Goal: Task Accomplishment & Management: Manage account settings

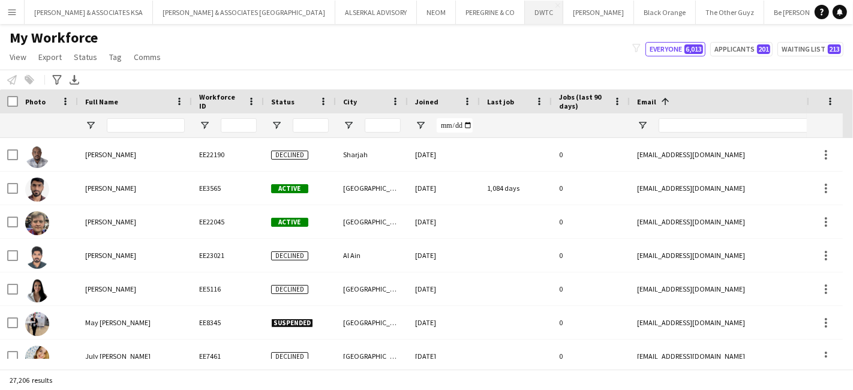
click at [525, 5] on button "DWTC Close" at bounding box center [544, 12] width 38 height 23
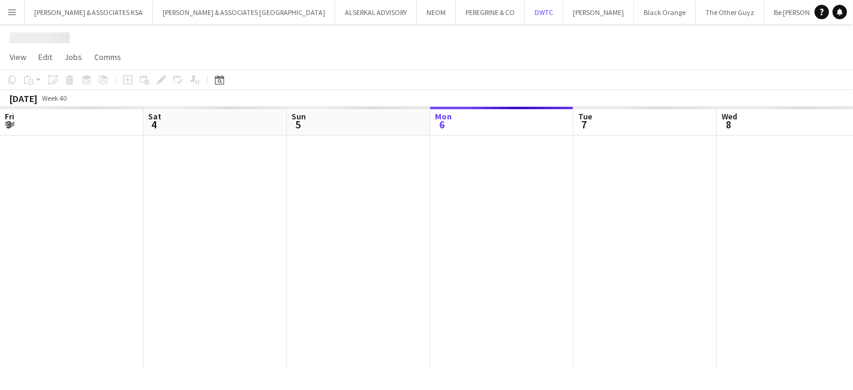
scroll to position [0, 286]
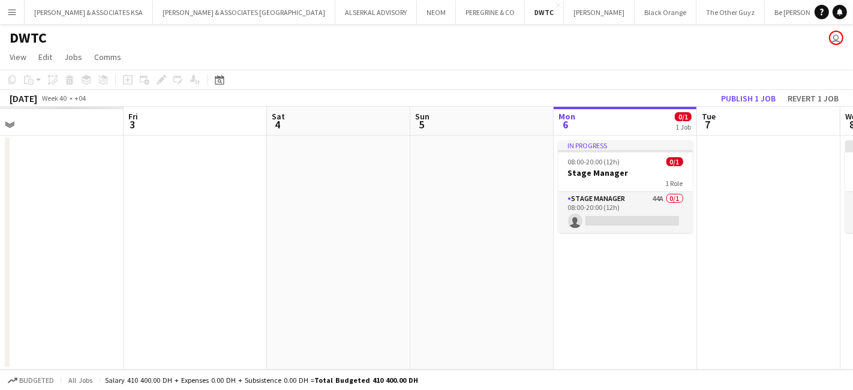
drag, startPoint x: 269, startPoint y: 288, endPoint x: 849, endPoint y: 342, distance: 582.4
click at [849, 342] on app-calendar-viewport "Tue 30 Wed 1 Thu 2 Fri 3 Sat 4 Sun 5 Mon 6 0/1 1 Job Tue 7 Wed 8 0/1 1 Job Thu …" at bounding box center [426, 238] width 853 height 263
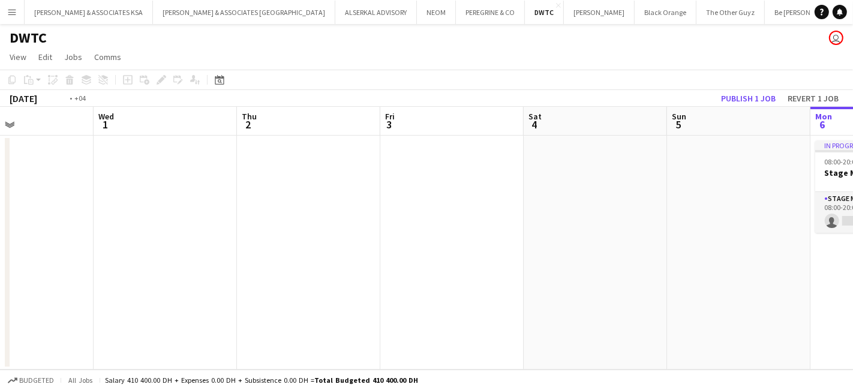
drag, startPoint x: 452, startPoint y: 328, endPoint x: 611, endPoint y: 328, distance: 158.9
click at [778, 329] on app-calendar-viewport "Sun 28 Mon 29 Tue 30 Wed 1 Thu 2 Fri 3 Sat 4 Sun 5 Mon 6 0/1 1 Job Tue 7 Wed 8 …" at bounding box center [426, 238] width 853 height 263
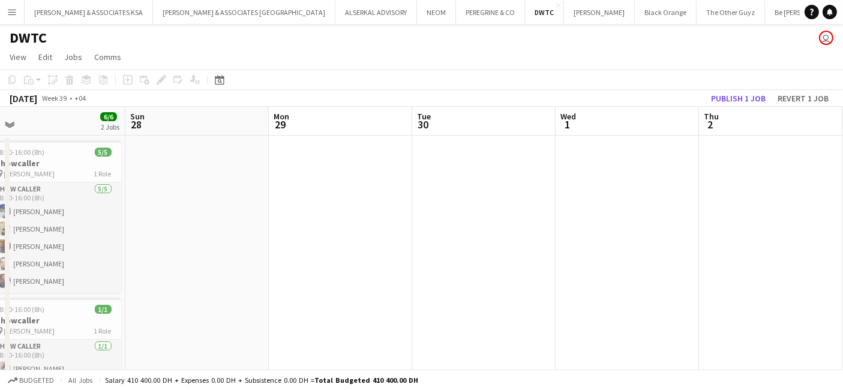
drag, startPoint x: 505, startPoint y: 320, endPoint x: 819, endPoint y: 323, distance: 314.3
click at [819, 323] on app-calendar-viewport "Thu 25 Fri 26 6/6 2 Jobs Sat 27 6/6 2 Jobs Sun 28 Mon 29 Tue 30 Wed 1 Thu 2 Fri…" at bounding box center [421, 256] width 843 height 299
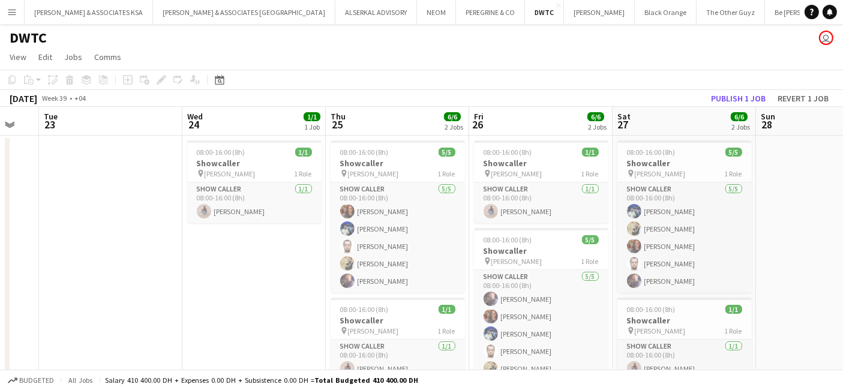
scroll to position [0, 380]
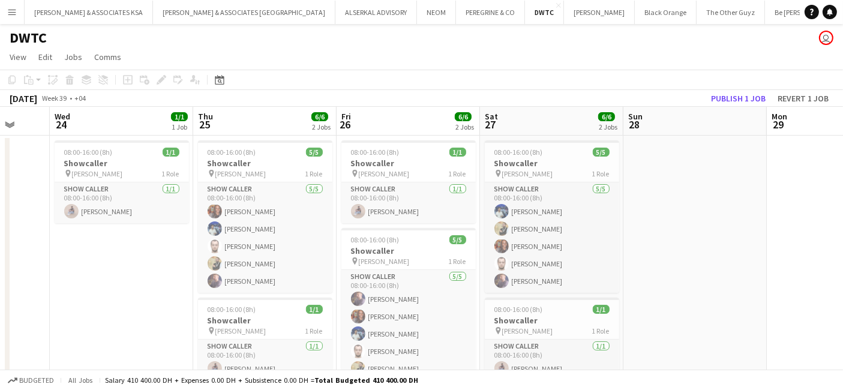
drag, startPoint x: 496, startPoint y: 312, endPoint x: 785, endPoint y: 328, distance: 289.5
click at [785, 328] on app-calendar-viewport "Sun 21 Mon 22 Tue 23 Wed 24 1/1 1 Job Thu 25 6/6 2 Jobs Fri 26 6/6 2 Jobs Sat 2…" at bounding box center [421, 256] width 843 height 299
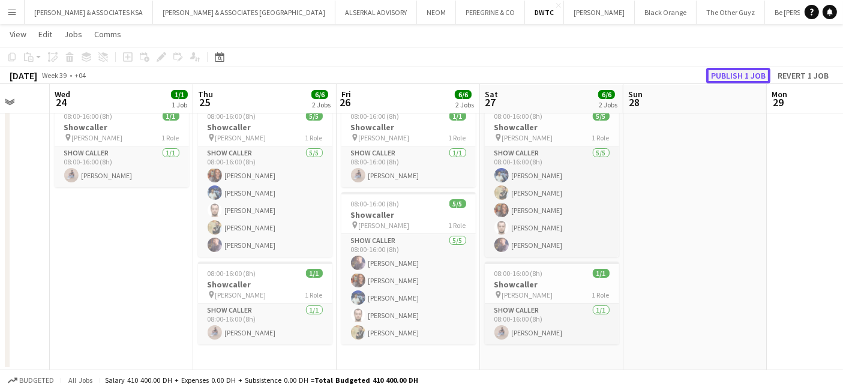
click at [754, 76] on button "Publish 1 job" at bounding box center [738, 76] width 64 height 16
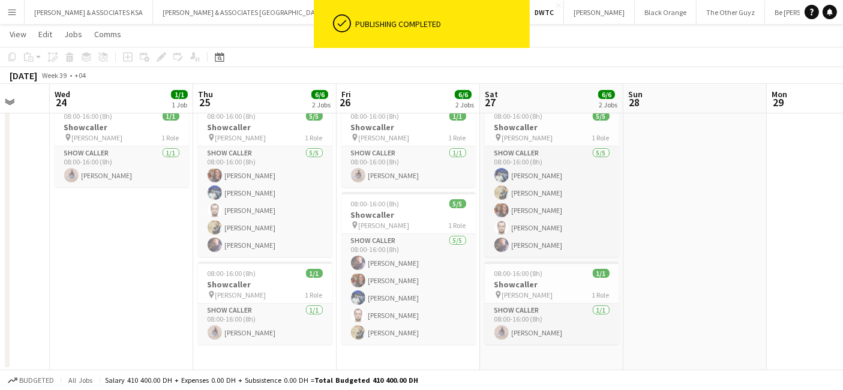
click at [744, 266] on app-date-cell at bounding box center [694, 235] width 143 height 270
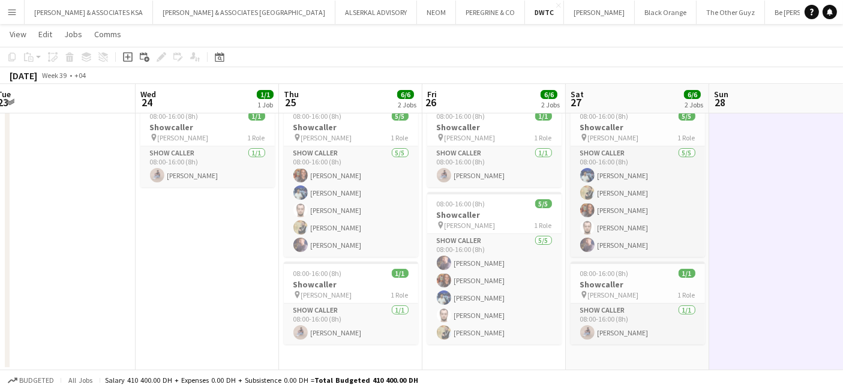
scroll to position [0, 269]
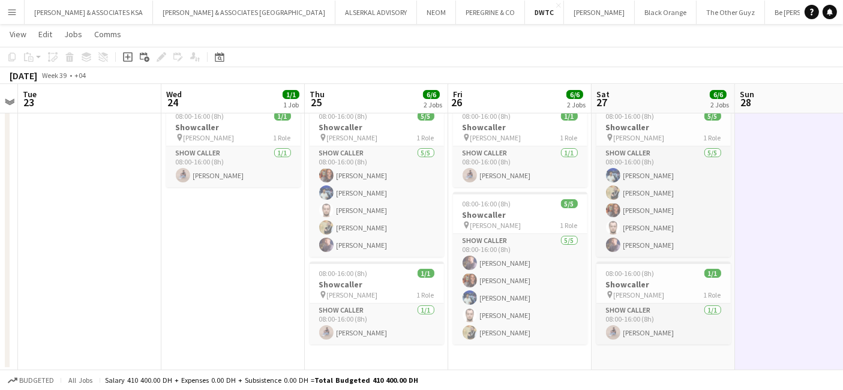
drag, startPoint x: 131, startPoint y: 246, endPoint x: 243, endPoint y: 263, distance: 113.4
click at [243, 263] on app-calendar-viewport "Sun 21 Mon 22 Tue 23 Wed 24 1/1 1 Job Thu 25 6/6 2 Jobs Fri 26 6/6 2 Jobs Sat 2…" at bounding box center [421, 191] width 843 height 358
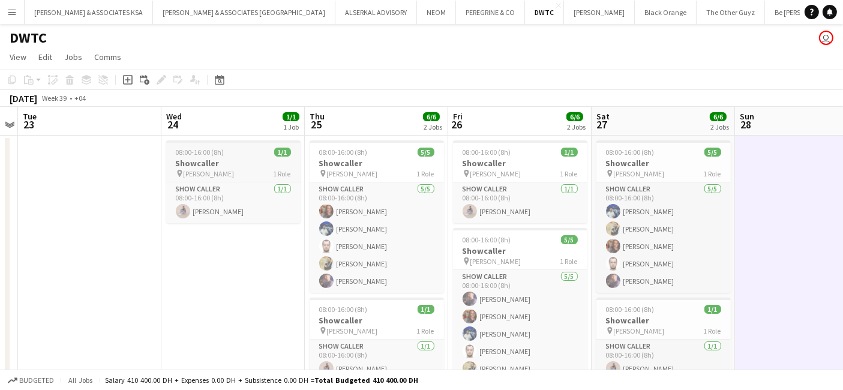
click at [209, 158] on h3 "Showcaller" at bounding box center [233, 163] width 134 height 11
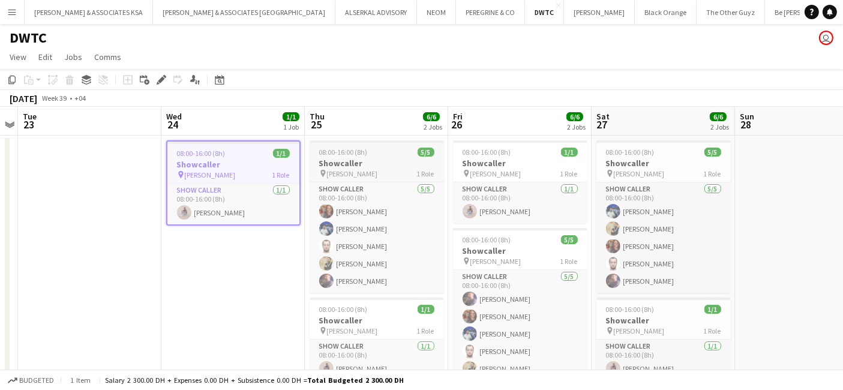
click at [374, 165] on h3 "Showcaller" at bounding box center [376, 163] width 134 height 11
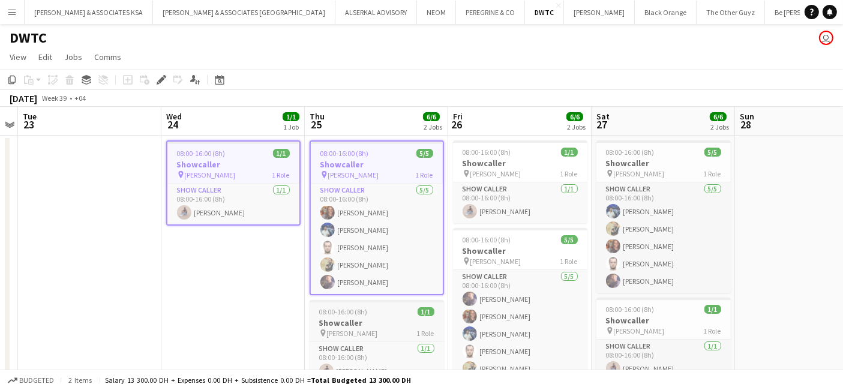
click at [356, 320] on h3 "Showcaller" at bounding box center [376, 322] width 134 height 11
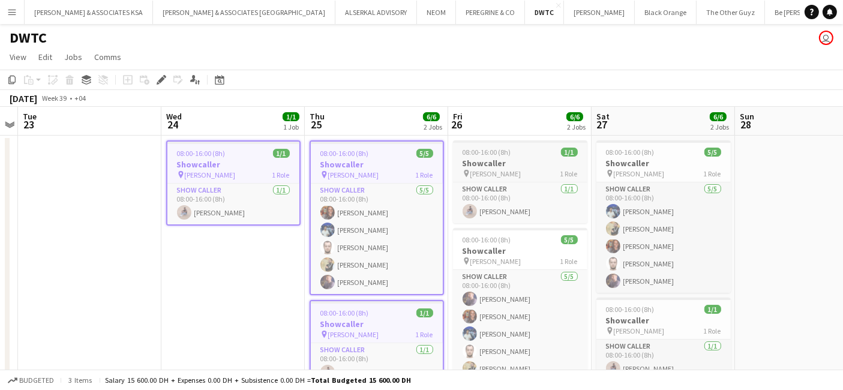
click at [490, 165] on h3 "Showcaller" at bounding box center [520, 163] width 134 height 11
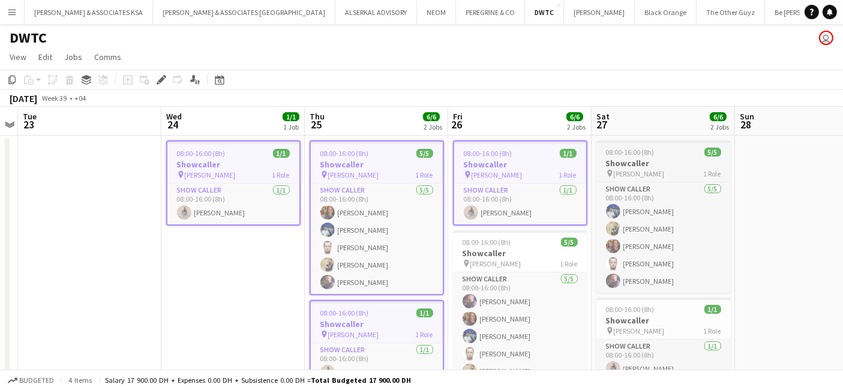
click at [620, 166] on h3 "Showcaller" at bounding box center [663, 163] width 134 height 11
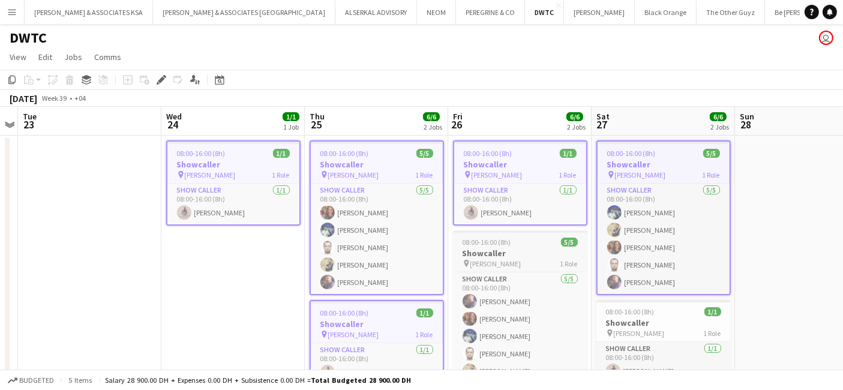
click at [527, 249] on h3 "Showcaller" at bounding box center [520, 253] width 134 height 11
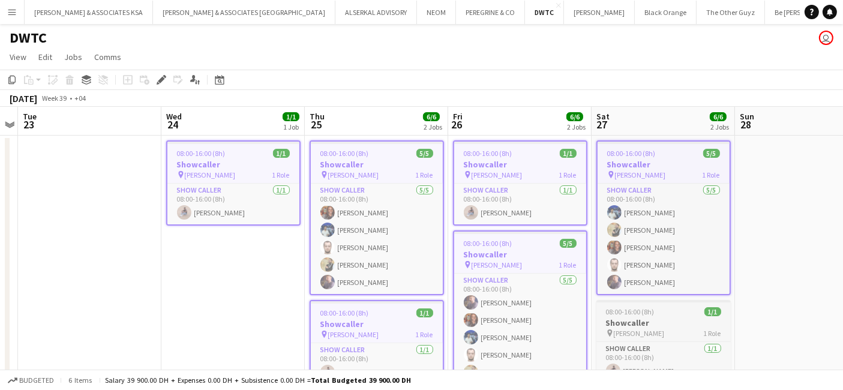
click at [635, 318] on h3 "Showcaller" at bounding box center [663, 322] width 134 height 11
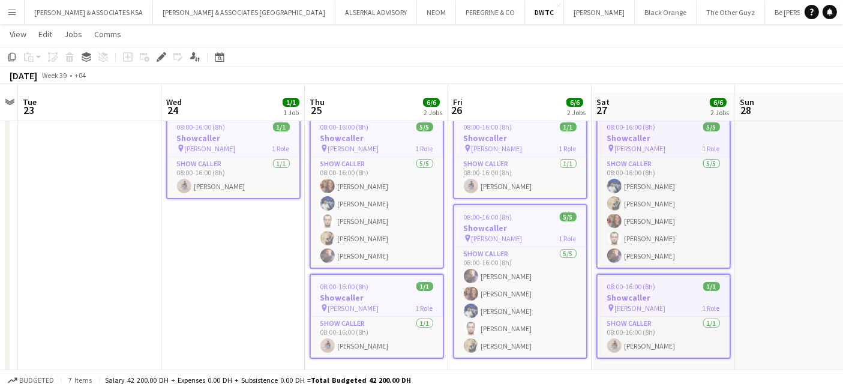
scroll to position [35, 0]
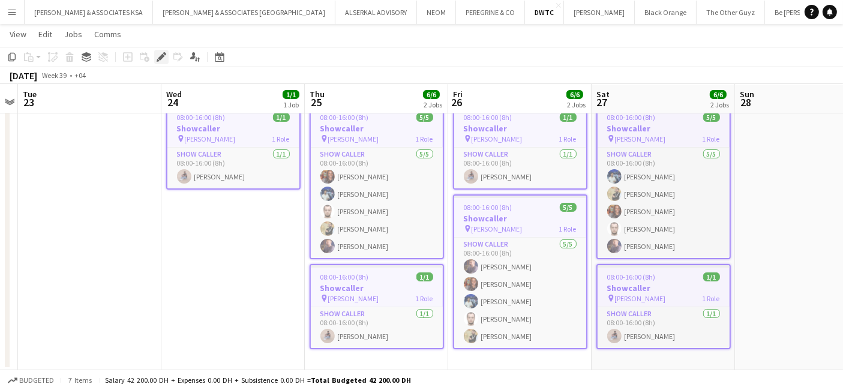
click at [159, 60] on icon "Edit" at bounding box center [162, 57] width 10 height 10
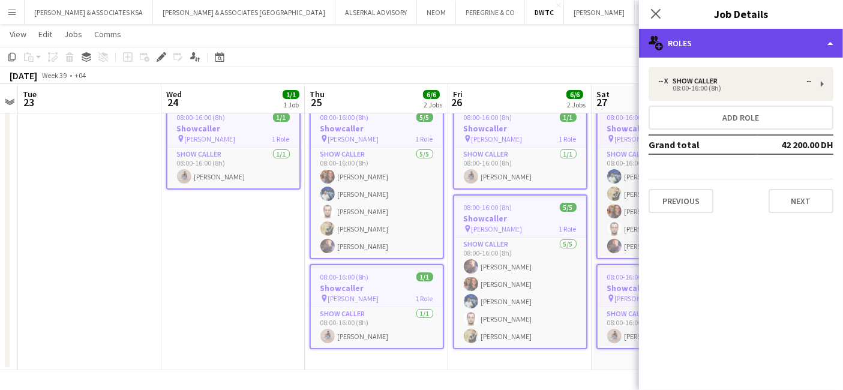
click at [717, 38] on div "multiple-users-add Roles" at bounding box center [741, 43] width 204 height 29
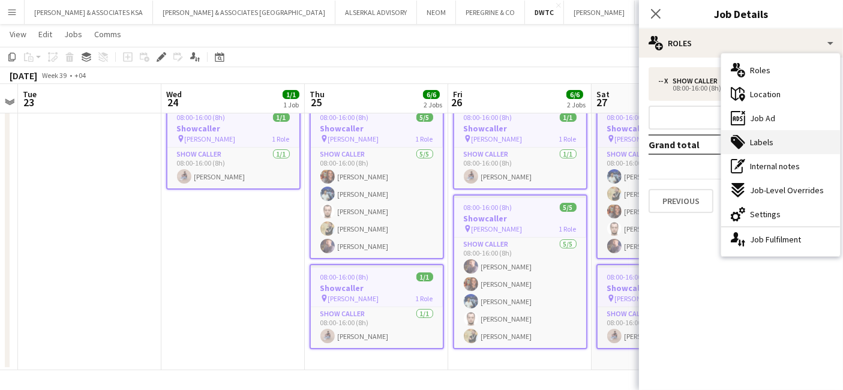
click at [762, 140] on span "Labels" at bounding box center [761, 142] width 23 height 11
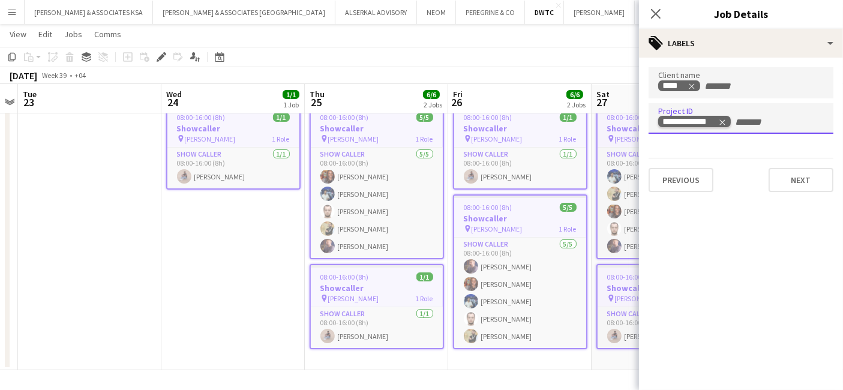
click at [721, 121] on icon "Remove tag" at bounding box center [722, 121] width 5 height 5
click at [684, 117] on input "Type to search project ID labels..." at bounding box center [741, 122] width 166 height 11
paste input "**********"
type input "**********"
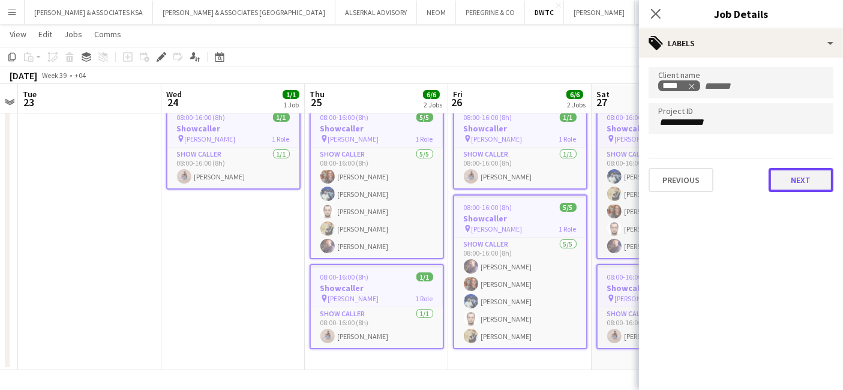
click at [784, 178] on button "Next" at bounding box center [800, 180] width 65 height 24
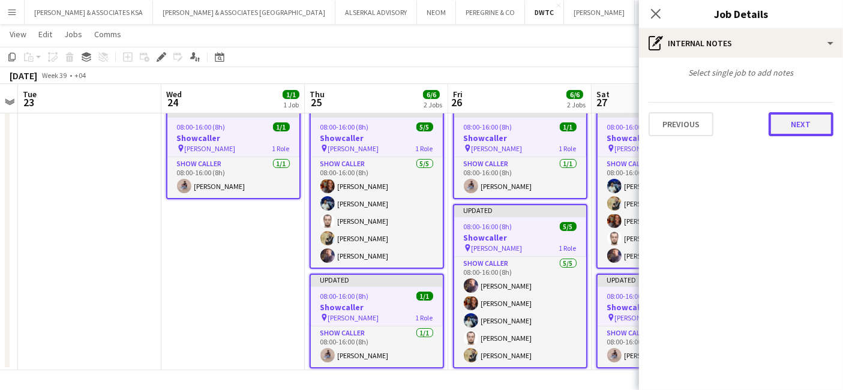
click at [786, 122] on button "Next" at bounding box center [800, 124] width 65 height 24
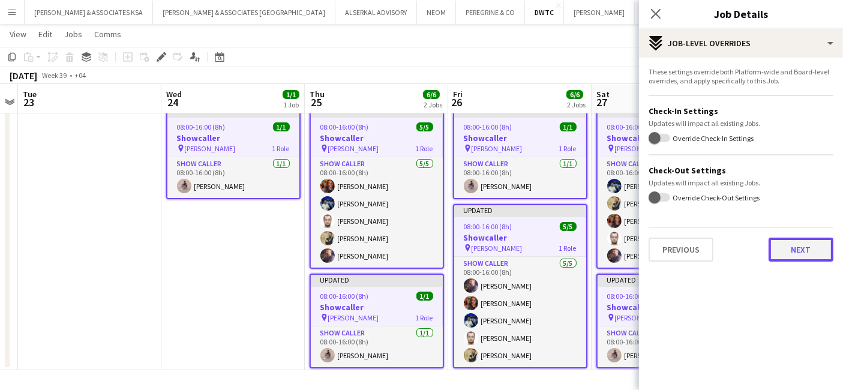
click at [790, 249] on button "Next" at bounding box center [800, 249] width 65 height 24
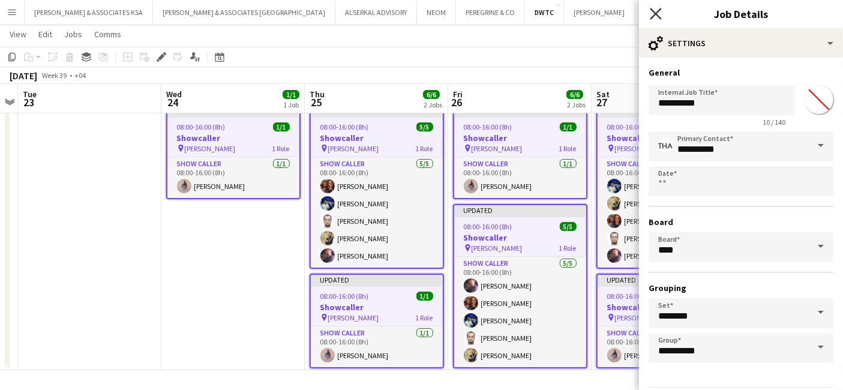
click at [654, 13] on icon at bounding box center [655, 13] width 11 height 11
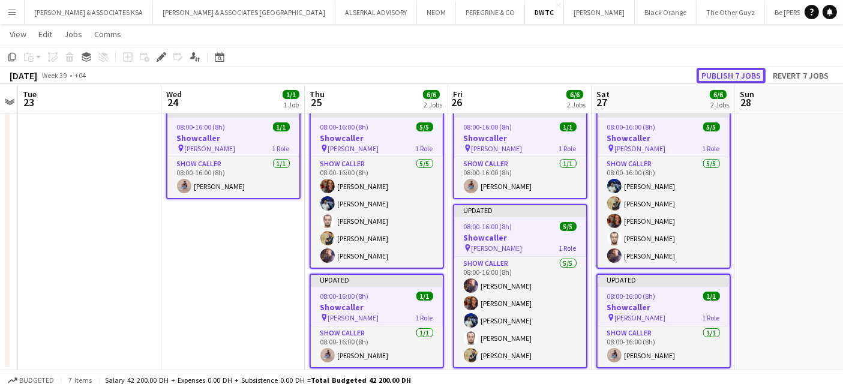
click at [726, 75] on button "Publish 7 jobs" at bounding box center [730, 76] width 69 height 16
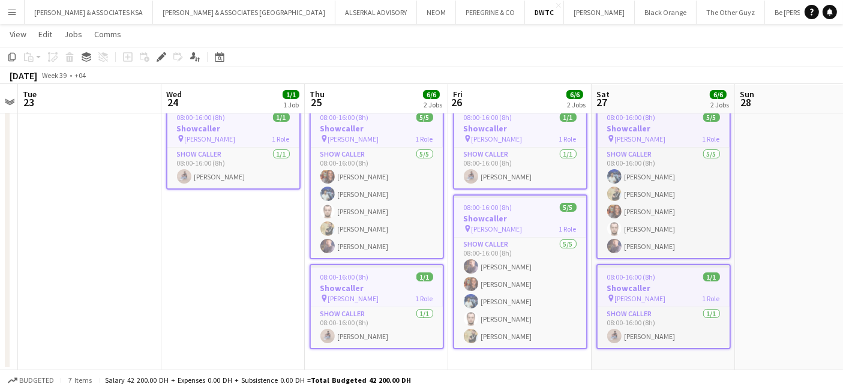
click at [798, 206] on app-date-cell at bounding box center [806, 235] width 143 height 270
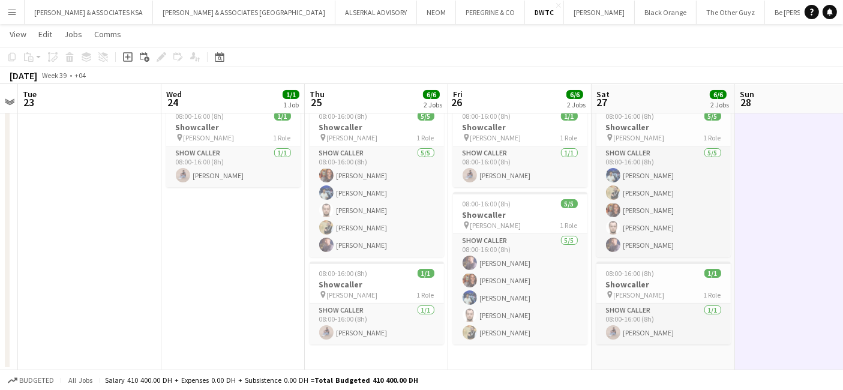
scroll to position [0, 270]
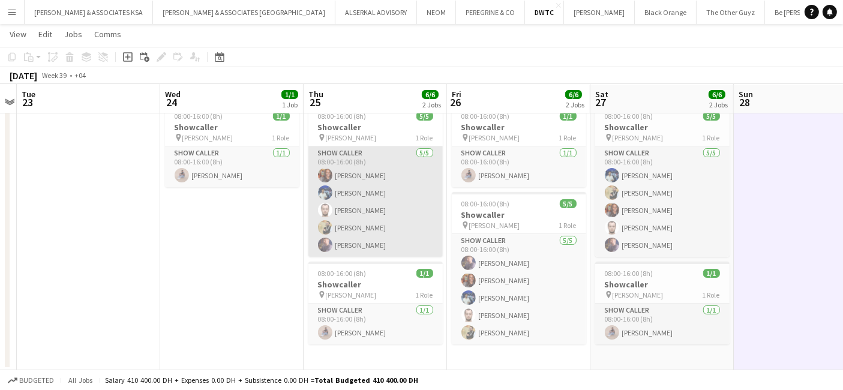
click at [353, 246] on app-card-role "Show Caller [DATE] 08:00-16:00 (8h) [PERSON_NAME] [PERSON_NAME] [PERSON_NAME] […" at bounding box center [375, 201] width 134 height 110
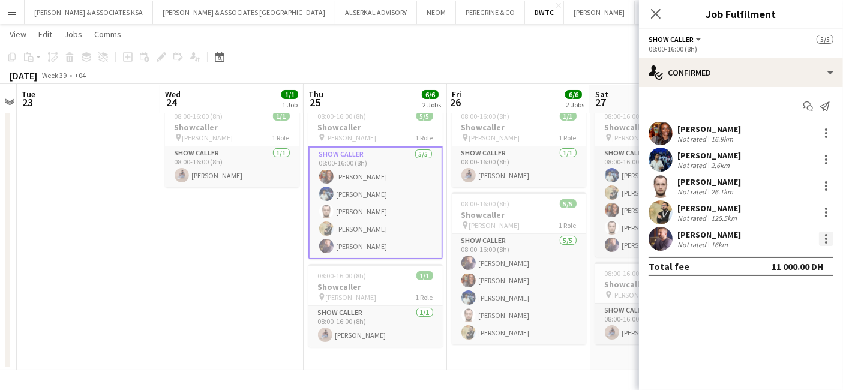
click at [824, 237] on div at bounding box center [826, 239] width 14 height 14
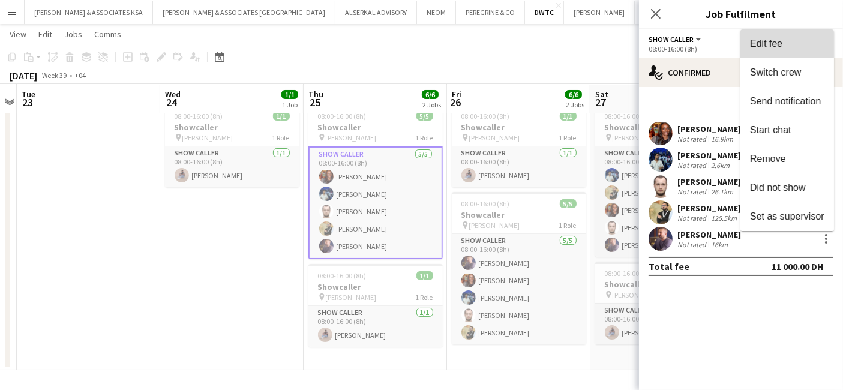
click at [774, 43] on span "Edit fee" at bounding box center [766, 43] width 32 height 10
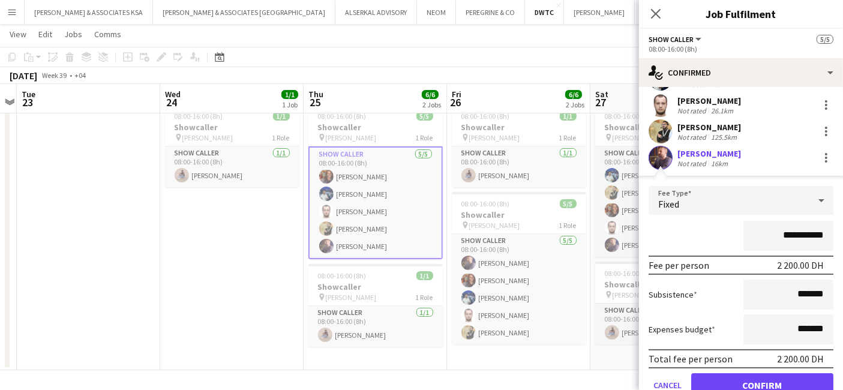
scroll to position [0, 0]
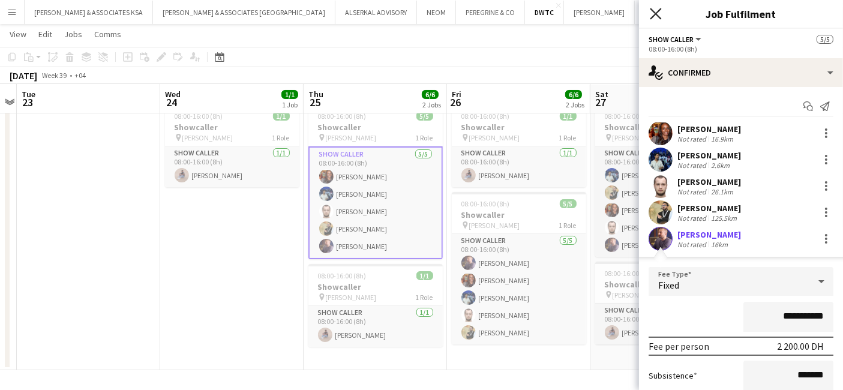
click at [656, 16] on icon "Close pop-in" at bounding box center [655, 13] width 11 height 11
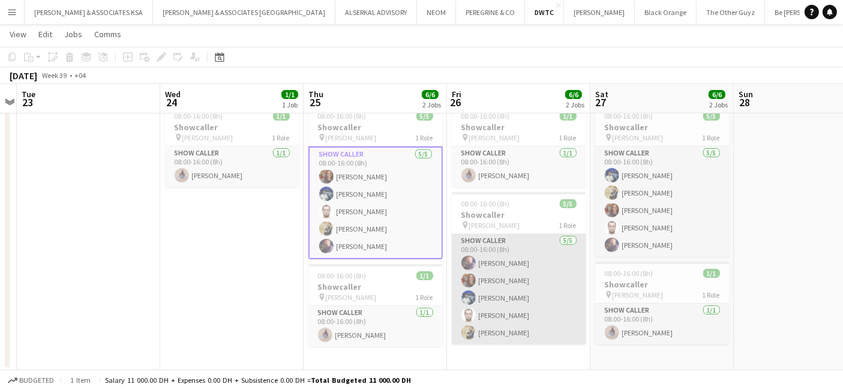
click at [499, 316] on app-card-role "Show Caller [DATE] 08:00-16:00 (8h) [PERSON_NAME] [PERSON_NAME] [PERSON_NAME] […" at bounding box center [519, 289] width 134 height 110
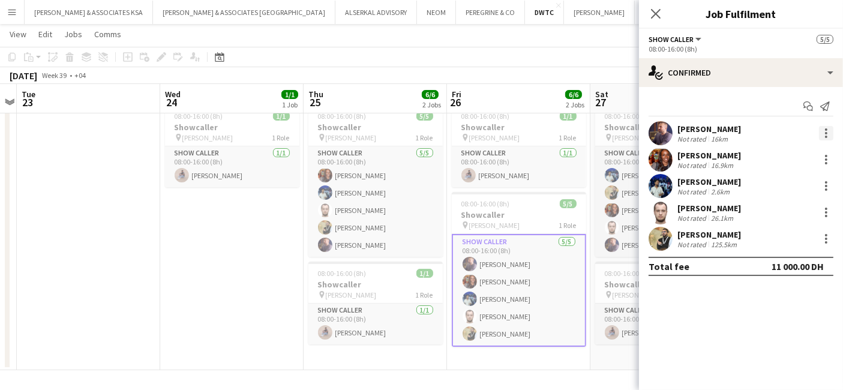
click at [824, 133] on div at bounding box center [826, 133] width 14 height 14
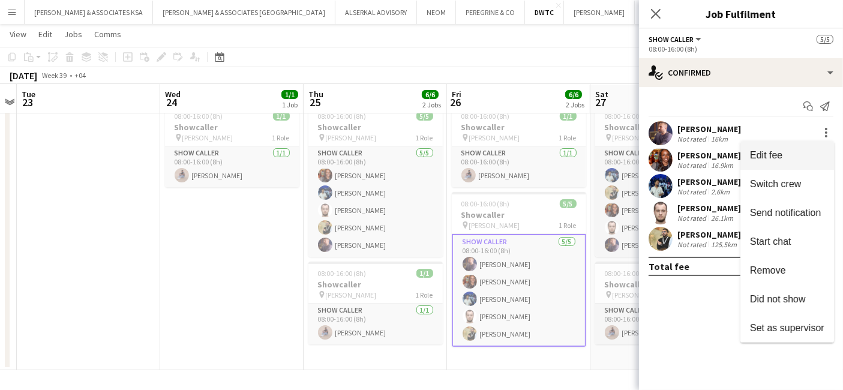
click at [795, 153] on span "Edit fee" at bounding box center [787, 155] width 74 height 11
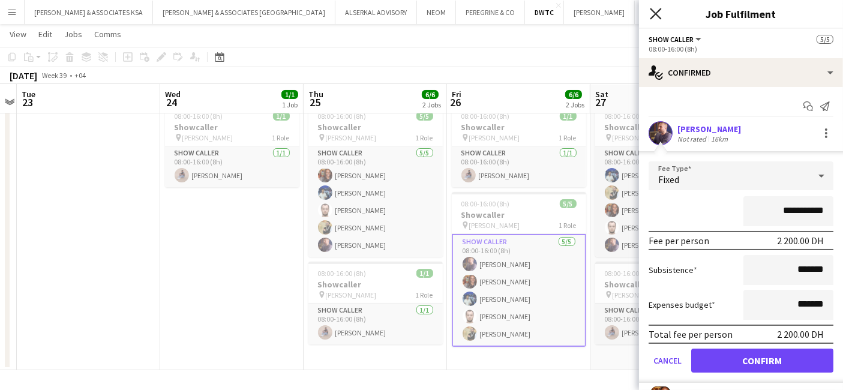
click at [658, 16] on icon at bounding box center [655, 13] width 11 height 11
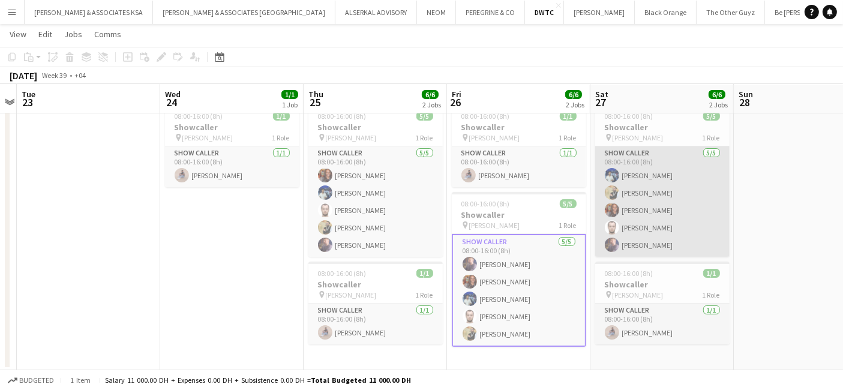
click at [656, 240] on app-card-role "Show Caller [DATE] 08:00-16:00 (8h) [PERSON_NAME] [PERSON_NAME] [PERSON_NAME] […" at bounding box center [662, 201] width 134 height 110
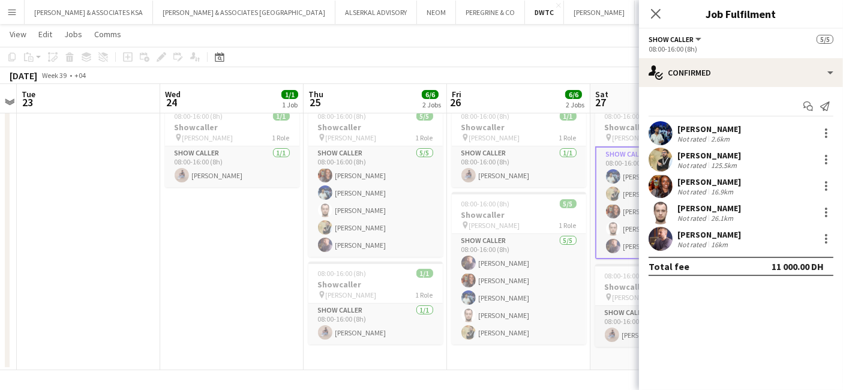
click at [818, 237] on div at bounding box center [824, 239] width 17 height 14
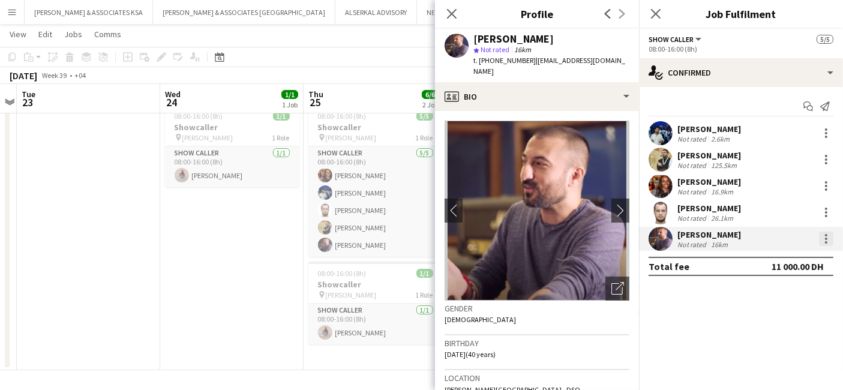
click at [819, 237] on div at bounding box center [826, 239] width 14 height 14
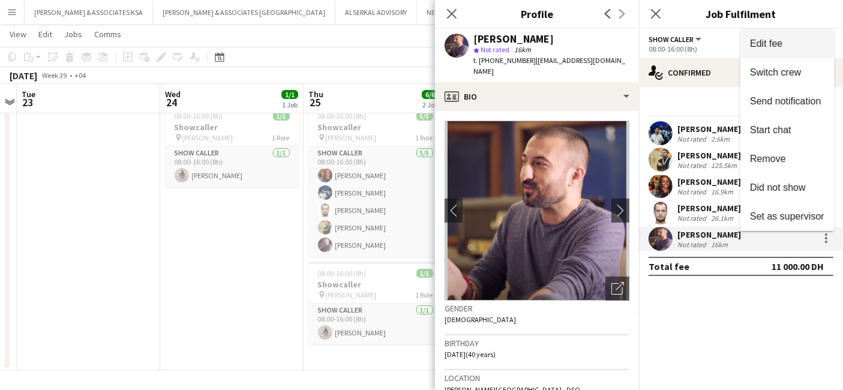
click at [764, 46] on span "Edit fee" at bounding box center [766, 43] width 32 height 10
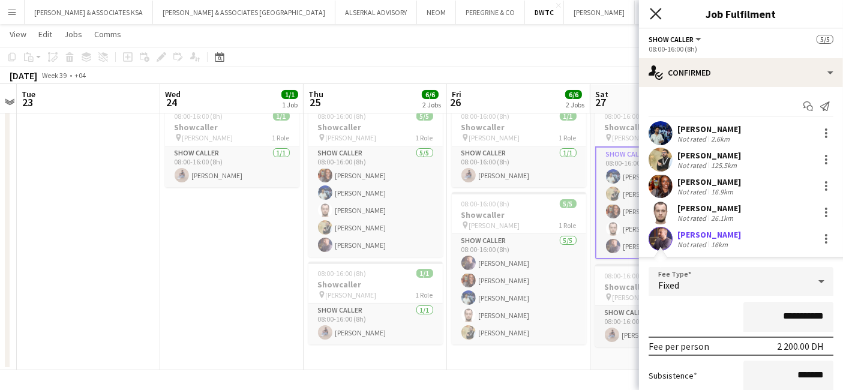
click at [656, 12] on icon at bounding box center [655, 13] width 11 height 11
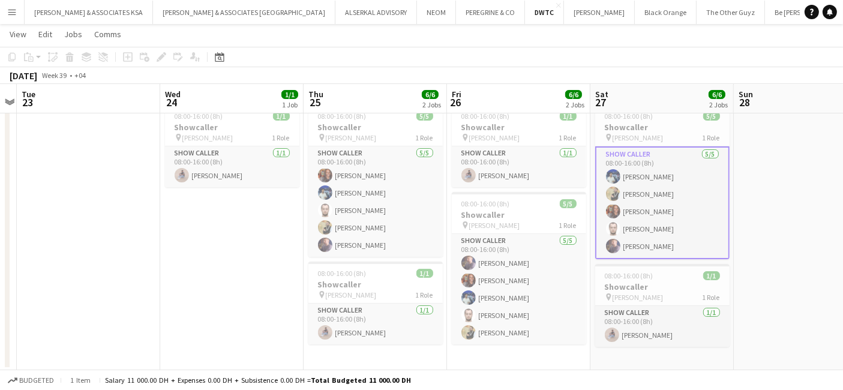
click at [620, 52] on app-toolbar "Copy Paste Paste Ctrl+V Paste with crew Ctrl+Shift+V Paste linked Job [GEOGRAPH…" at bounding box center [421, 57] width 843 height 20
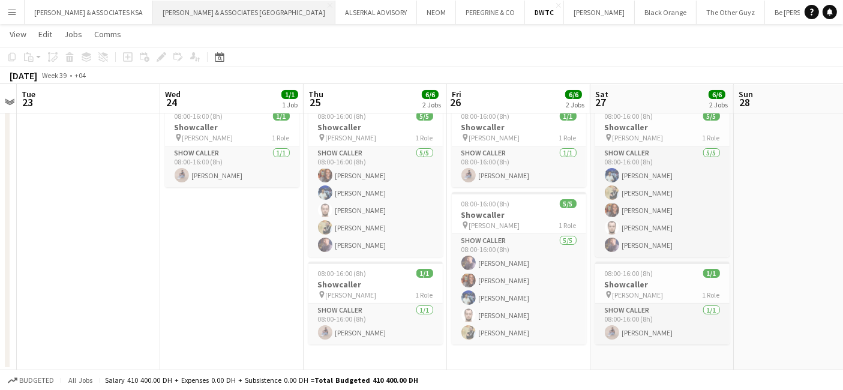
click at [223, 10] on button "[PERSON_NAME] & ASSOCIATES UAE Close" at bounding box center [244, 12] width 182 height 23
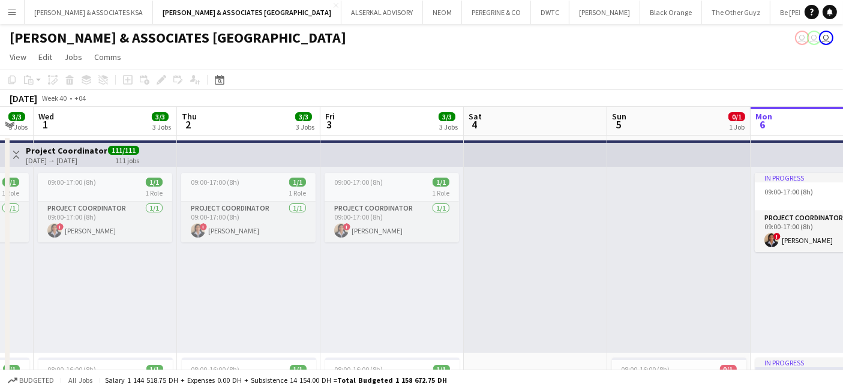
scroll to position [0, 267]
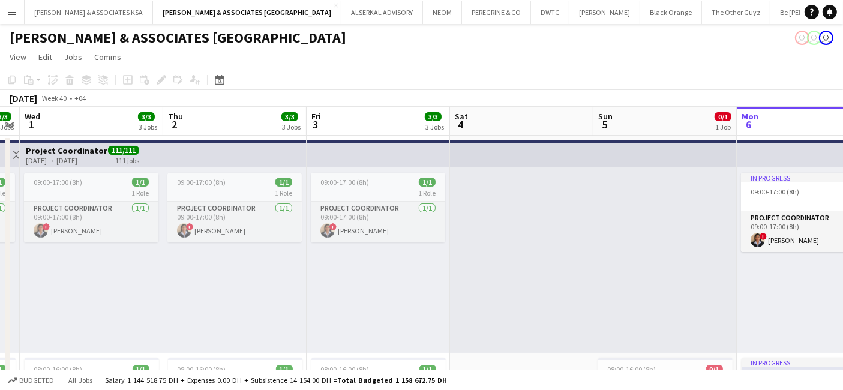
drag, startPoint x: 195, startPoint y: 223, endPoint x: 787, endPoint y: 285, distance: 595.8
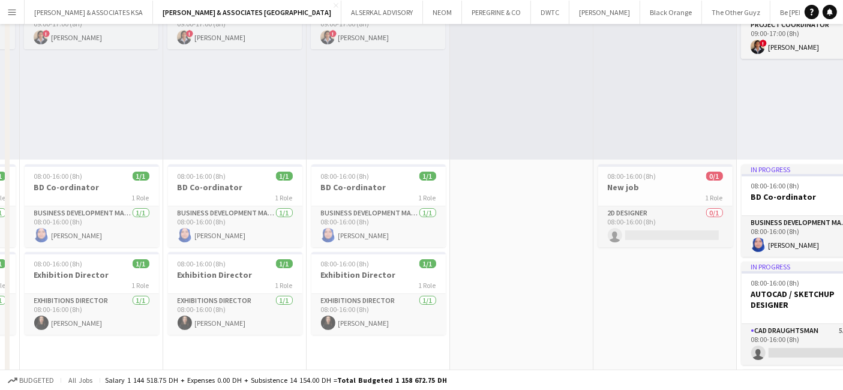
scroll to position [266, 0]
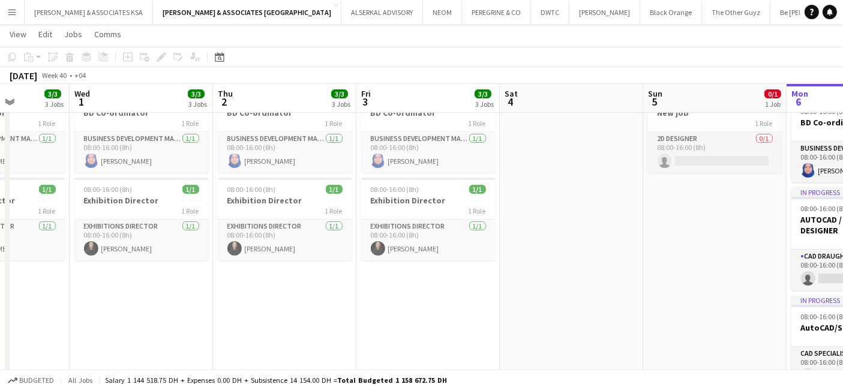
drag, startPoint x: 505, startPoint y: 317, endPoint x: 852, endPoint y: 320, distance: 347.3
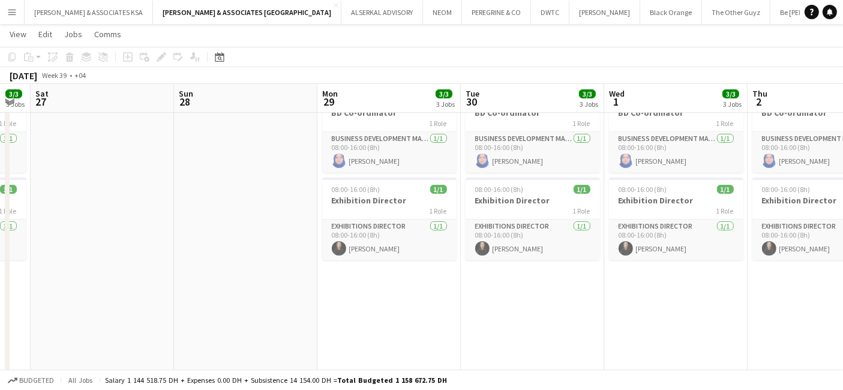
drag, startPoint x: 431, startPoint y: 318, endPoint x: 823, endPoint y: 341, distance: 392.9
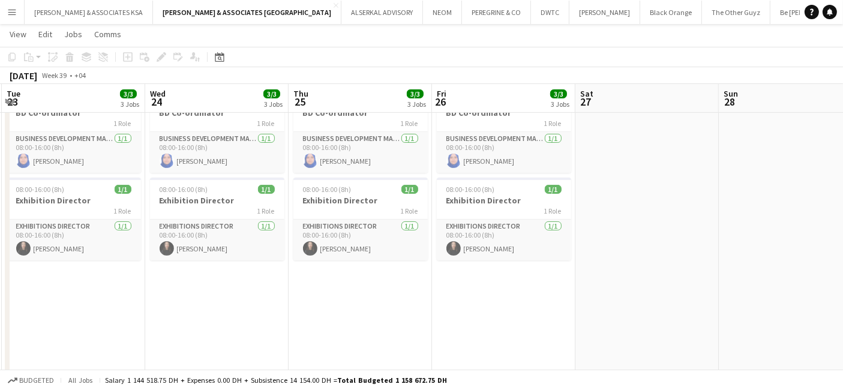
drag, startPoint x: 438, startPoint y: 326, endPoint x: 852, endPoint y: 364, distance: 416.1
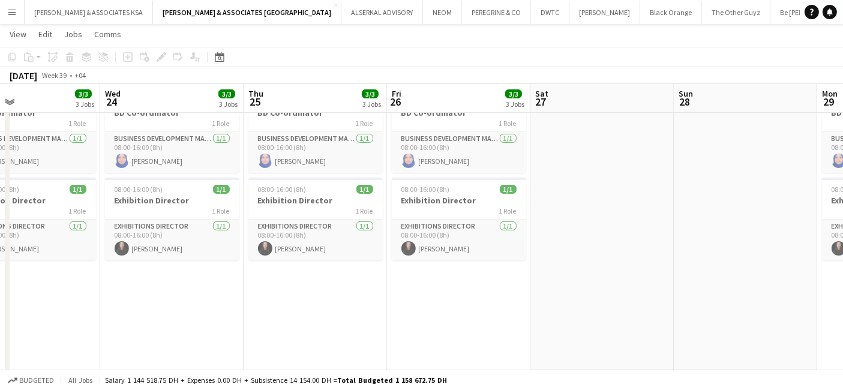
drag, startPoint x: 488, startPoint y: 337, endPoint x: 816, endPoint y: 350, distance: 327.7
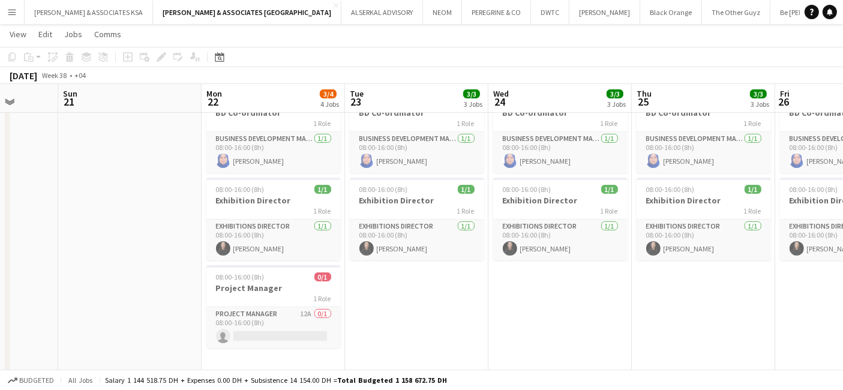
scroll to position [0, 304]
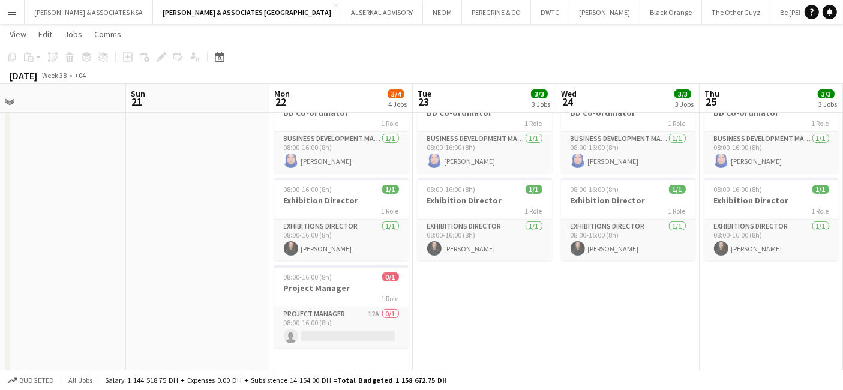
drag, startPoint x: 464, startPoint y: 331, endPoint x: 525, endPoint y: 331, distance: 61.2
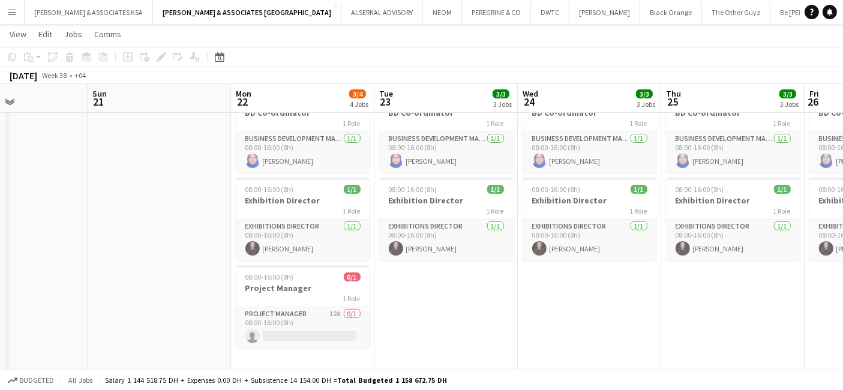
scroll to position [0, 331]
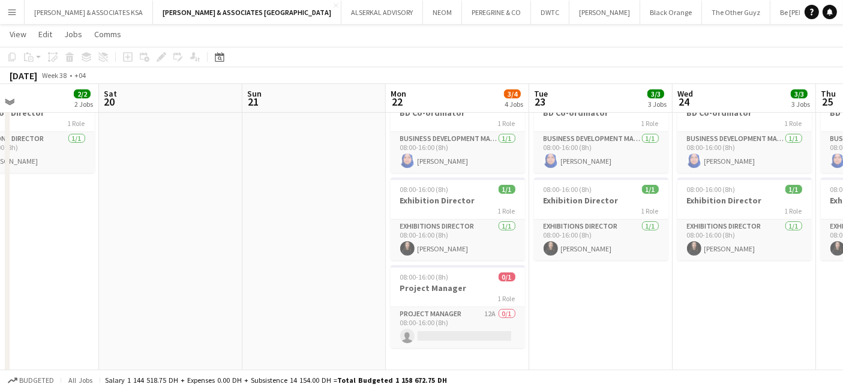
drag, startPoint x: 492, startPoint y: 338, endPoint x: 608, endPoint y: 355, distance: 117.6
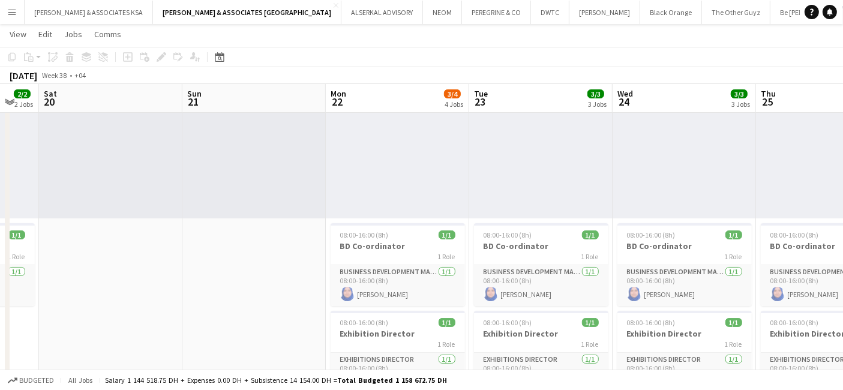
scroll to position [0, 397]
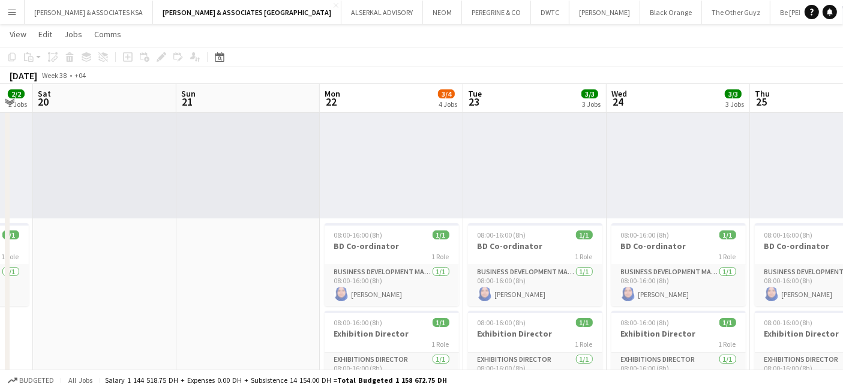
drag, startPoint x: 200, startPoint y: 237, endPoint x: 134, endPoint y: 222, distance: 67.8
click at [404, 237] on div "08:00-16:00 (8h) 1/1" at bounding box center [391, 234] width 134 height 9
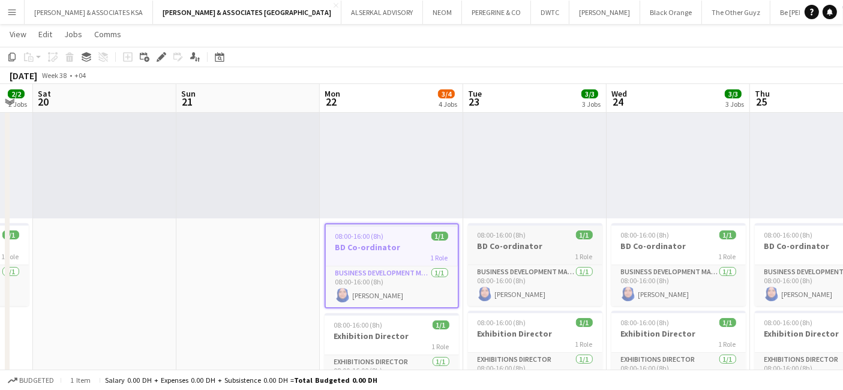
click at [528, 249] on h3 "BD Co-ordinator" at bounding box center [535, 245] width 134 height 11
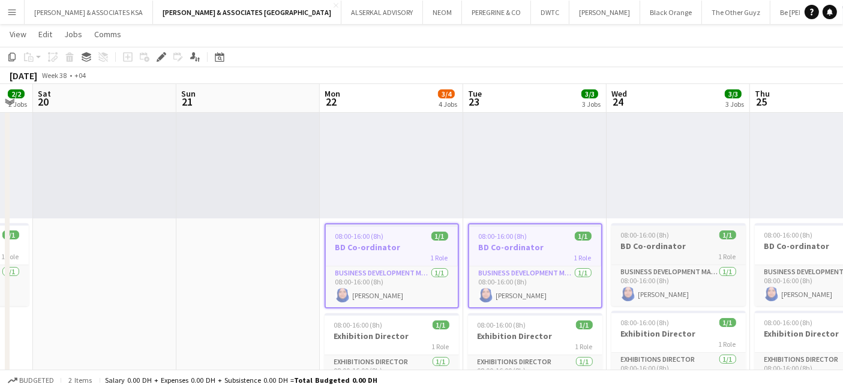
click at [641, 254] on div "1 Role" at bounding box center [678, 256] width 134 height 10
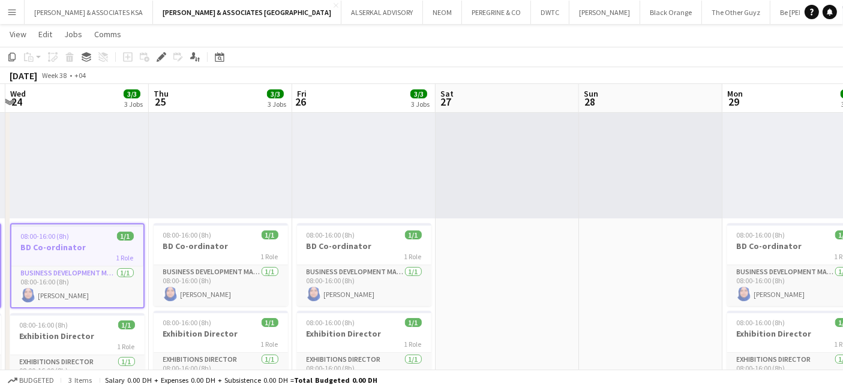
drag, startPoint x: 754, startPoint y: 318, endPoint x: 146, endPoint y: 303, distance: 607.7
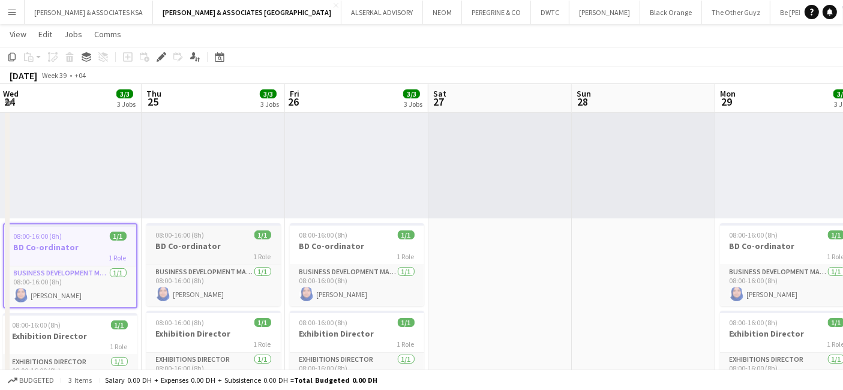
click at [193, 238] on span "08:00-16:00 (8h)" at bounding box center [180, 234] width 49 height 9
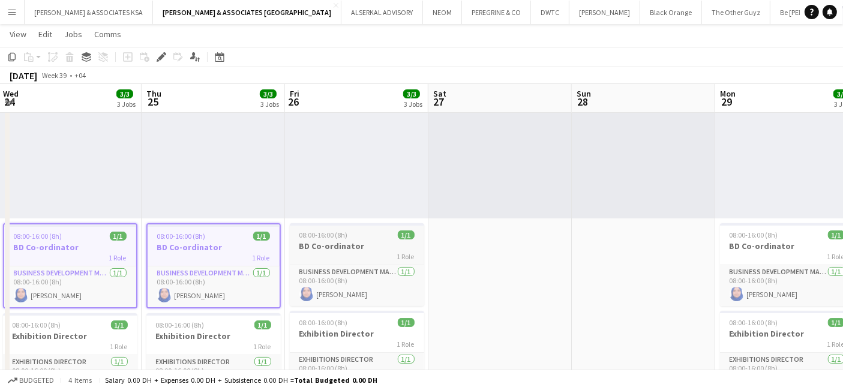
click at [323, 239] on app-job-card "08:00-16:00 (8h) 1/1 BD Co-ordinator 1 Role Business Development Manager [DATE]…" at bounding box center [357, 264] width 134 height 83
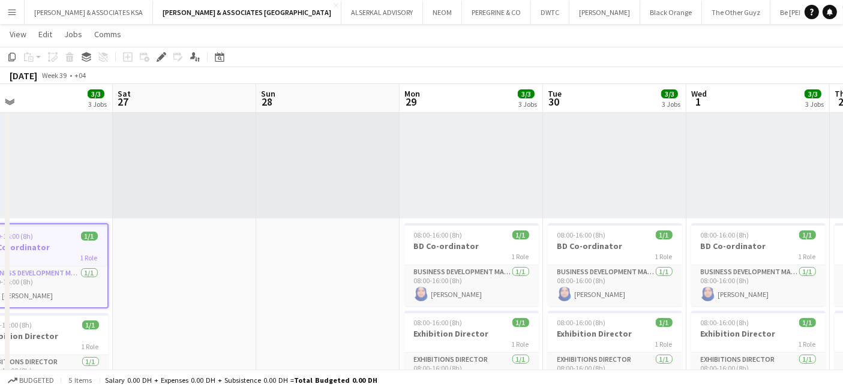
scroll to position [0, 455]
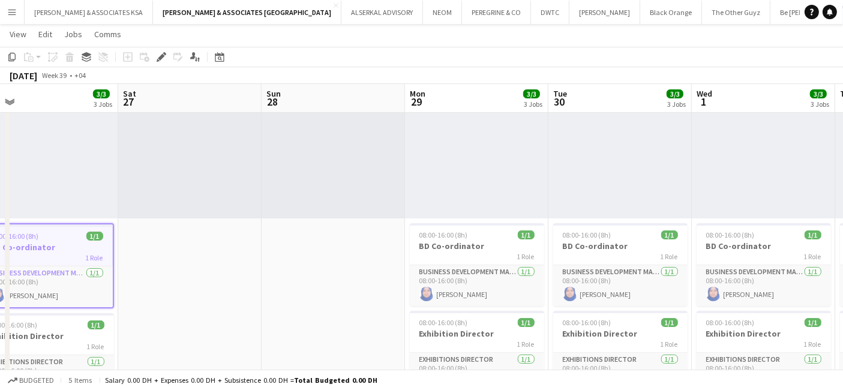
drag, startPoint x: 584, startPoint y: 285, endPoint x: 160, endPoint y: 269, distance: 423.7
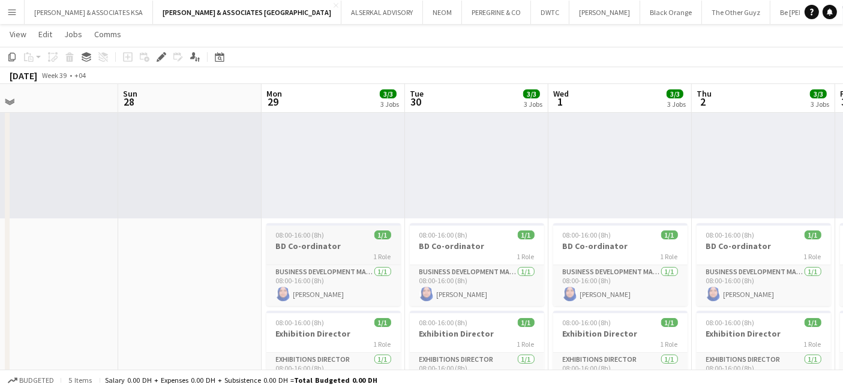
click at [312, 244] on h3 "BD Co-ordinator" at bounding box center [333, 245] width 134 height 11
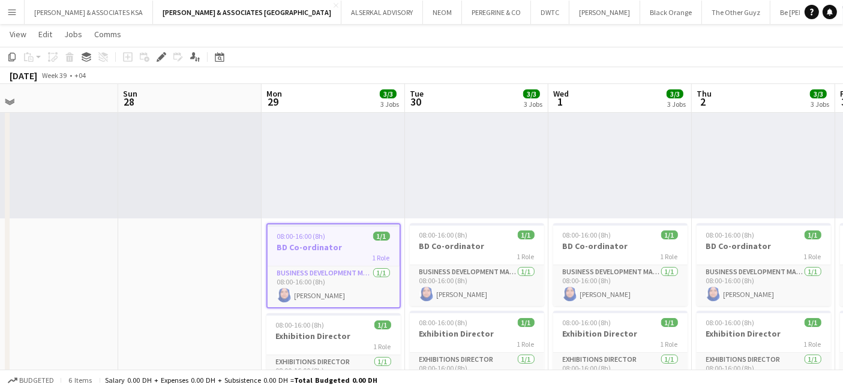
drag, startPoint x: 431, startPoint y: 237, endPoint x: 547, endPoint y: 245, distance: 116.0
click at [432, 237] on span "08:00-16:00 (8h)" at bounding box center [443, 234] width 49 height 9
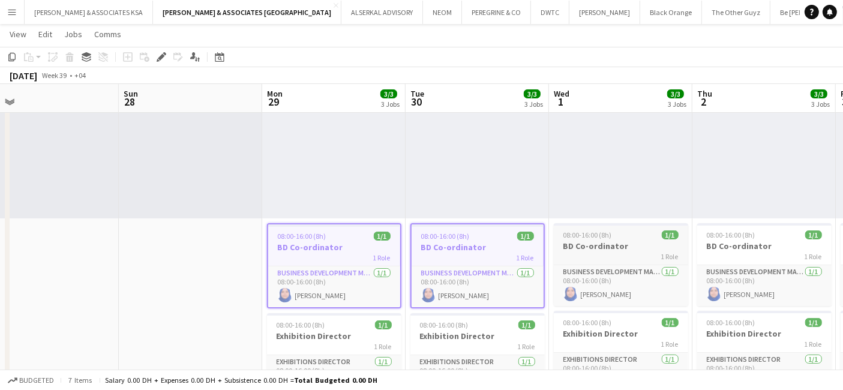
click at [597, 246] on h3 "BD Co-ordinator" at bounding box center [621, 245] width 134 height 11
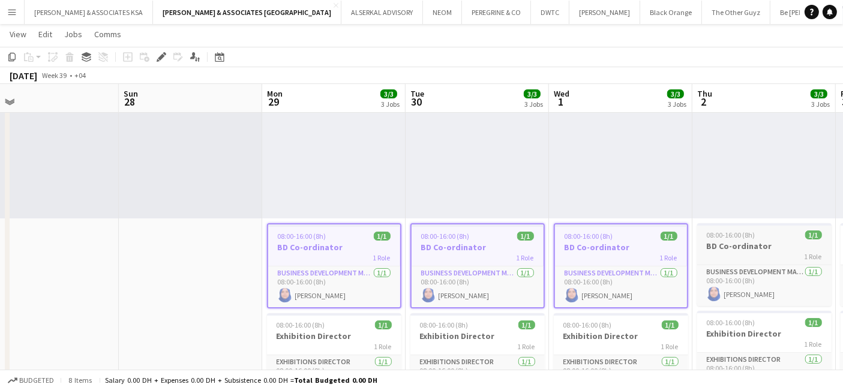
click at [718, 243] on h3 "BD Co-ordinator" at bounding box center [764, 245] width 134 height 11
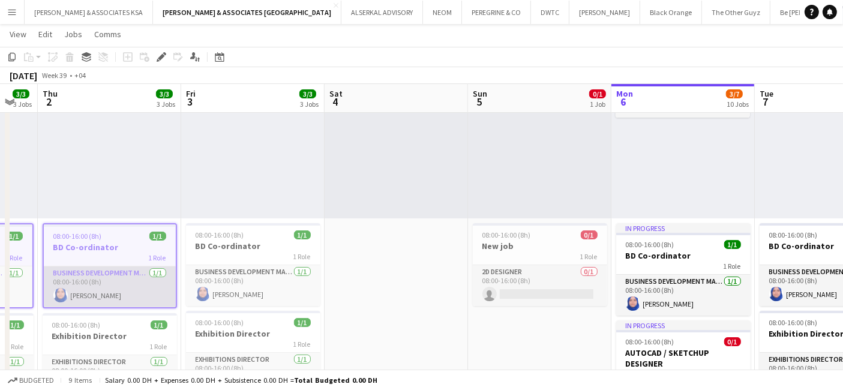
drag, startPoint x: 722, startPoint y: 328, endPoint x: 70, endPoint y: 306, distance: 652.3
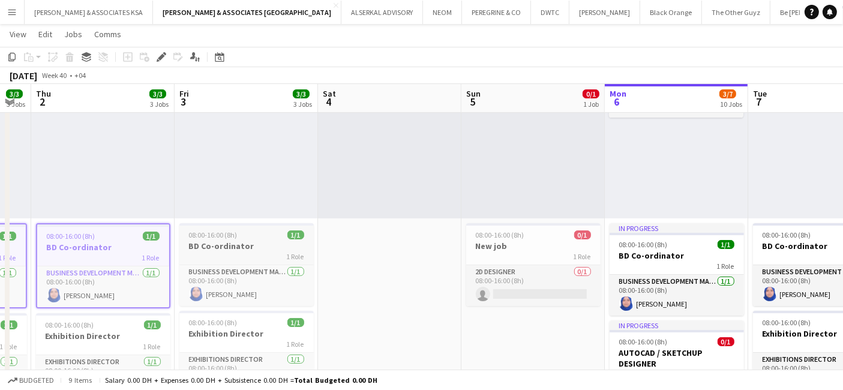
scroll to position [0, 399]
click at [257, 237] on div "08:00-16:00 (8h) 1/1" at bounding box center [246, 234] width 134 height 9
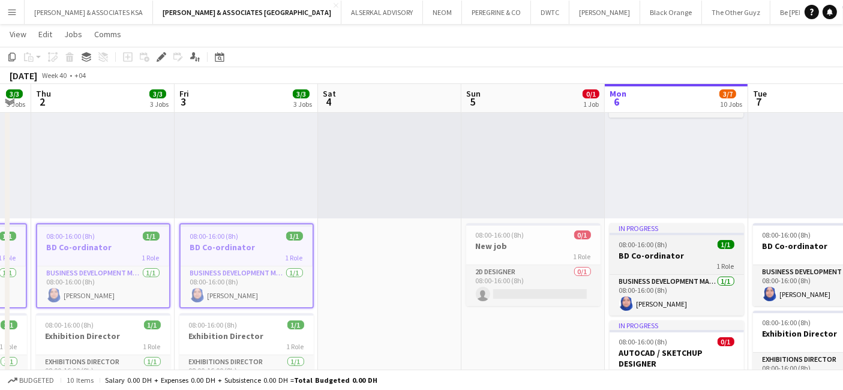
click at [673, 252] on h3 "BD Co-ordinator" at bounding box center [676, 255] width 134 height 11
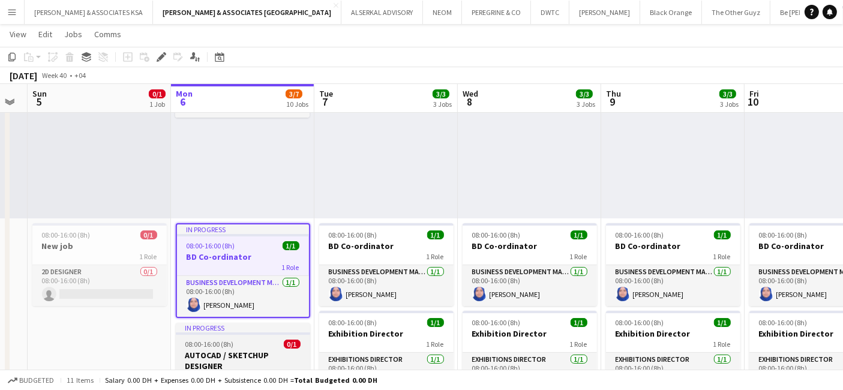
scroll to position [0, 485]
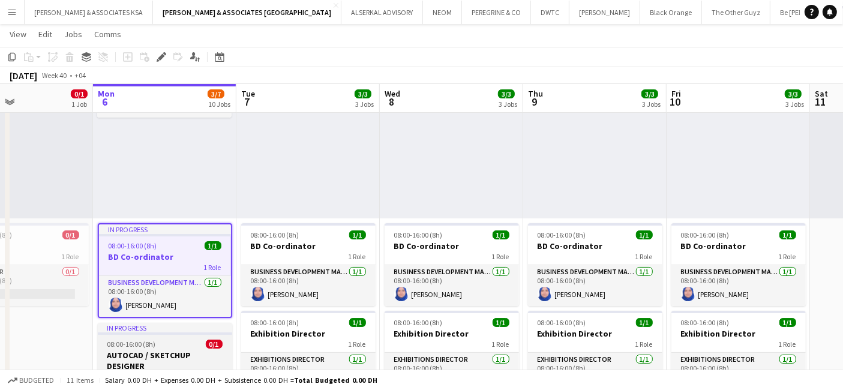
drag, startPoint x: 727, startPoint y: 351, endPoint x: 211, endPoint y: 338, distance: 516.5
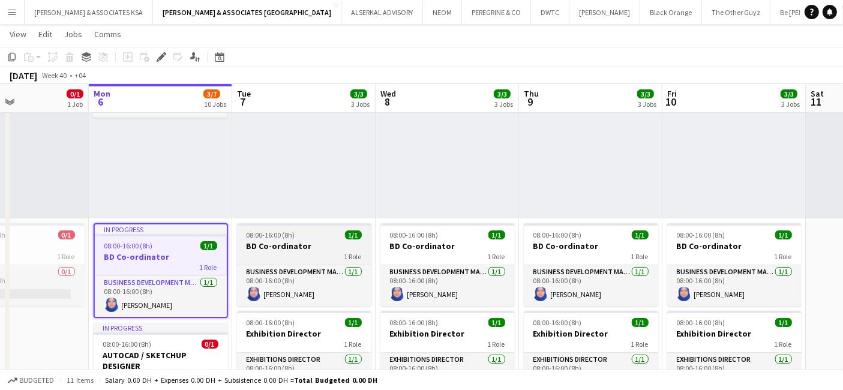
click at [279, 242] on h3 "BD Co-ordinator" at bounding box center [304, 245] width 134 height 11
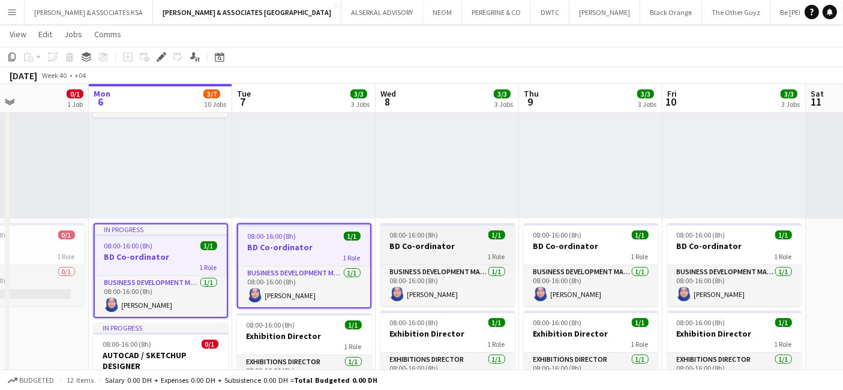
click at [464, 249] on h3 "BD Co-ordinator" at bounding box center [447, 245] width 134 height 11
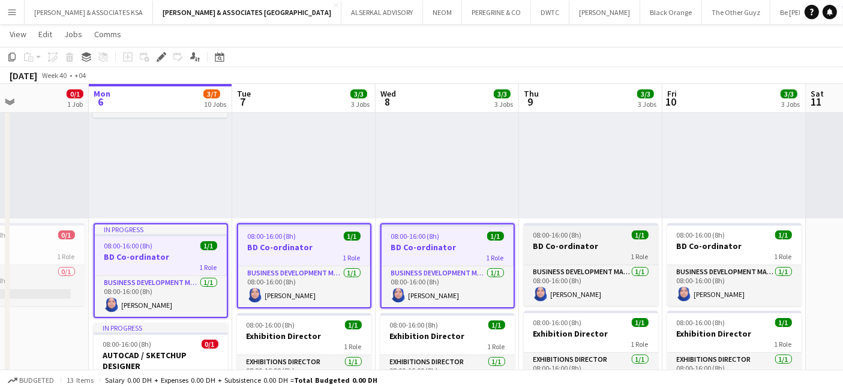
drag, startPoint x: 564, startPoint y: 250, endPoint x: 638, endPoint y: 255, distance: 73.9
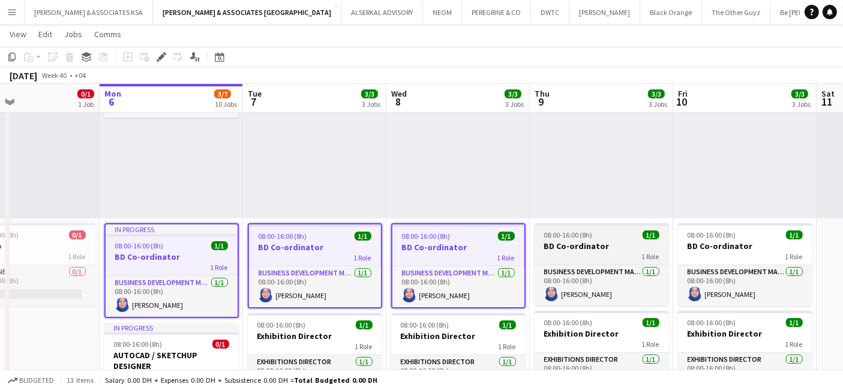
click at [624, 251] on div "1 Role" at bounding box center [601, 256] width 134 height 10
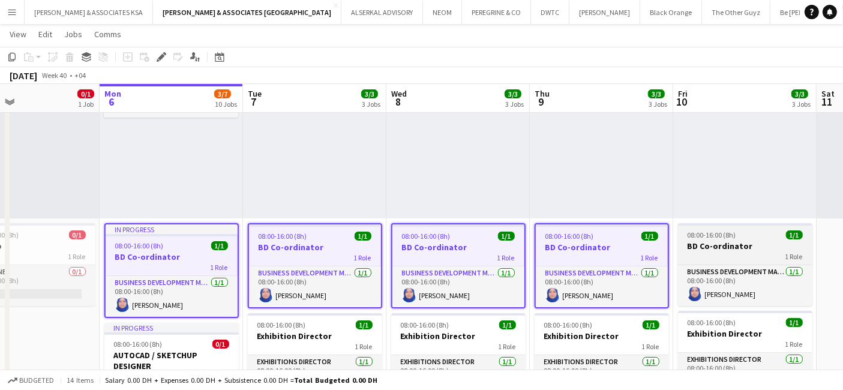
click at [707, 253] on div "1 Role" at bounding box center [745, 256] width 134 height 10
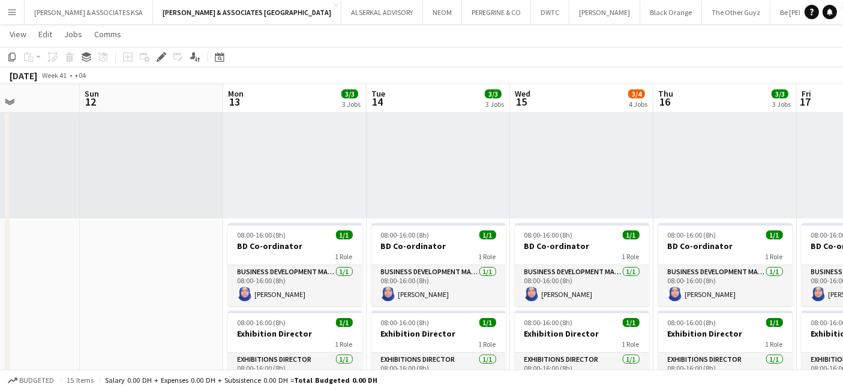
drag, startPoint x: 721, startPoint y: 357, endPoint x: 11, endPoint y: 287, distance: 713.6
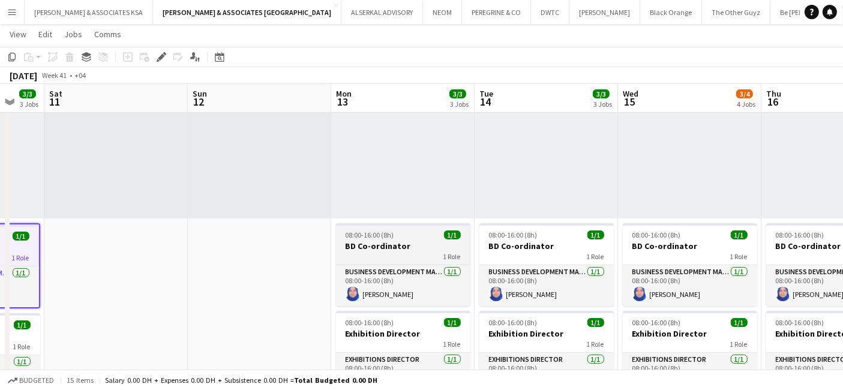
click at [363, 246] on h3 "BD Co-ordinator" at bounding box center [403, 245] width 134 height 11
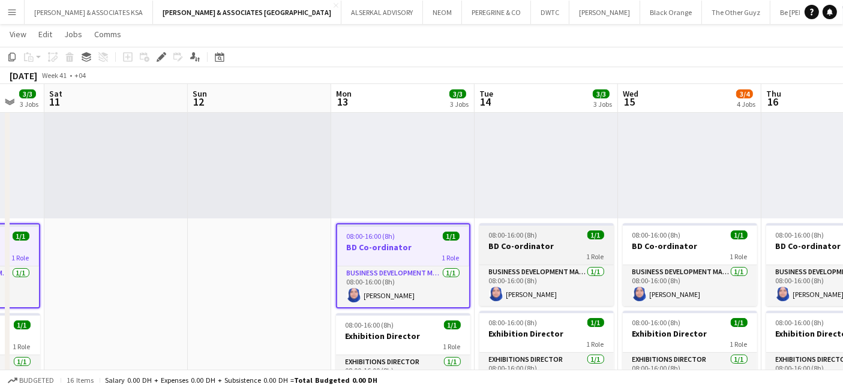
click at [541, 247] on h3 "BD Co-ordinator" at bounding box center [546, 245] width 134 height 11
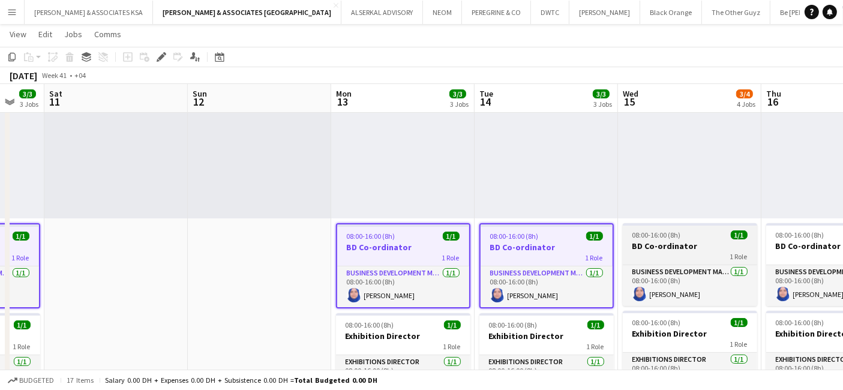
click at [662, 244] on h3 "BD Co-ordinator" at bounding box center [690, 245] width 134 height 11
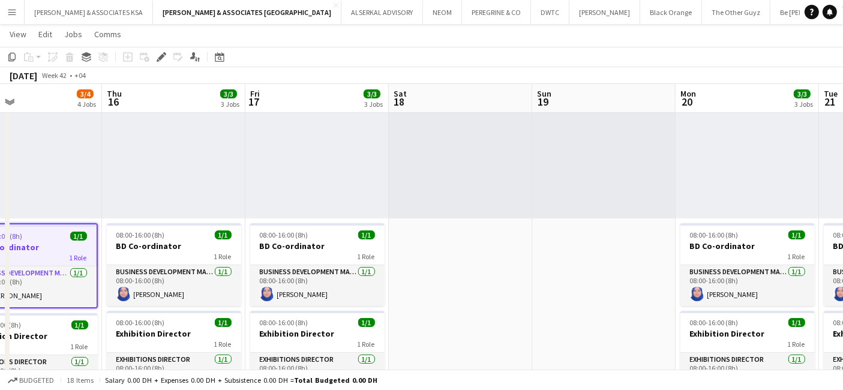
drag, startPoint x: 654, startPoint y: 335, endPoint x: 49, endPoint y: 292, distance: 607.3
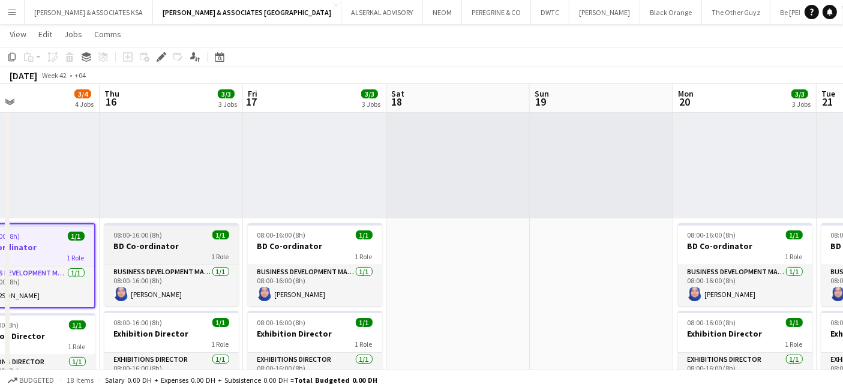
click at [140, 244] on h3 "BD Co-ordinator" at bounding box center [171, 245] width 134 height 11
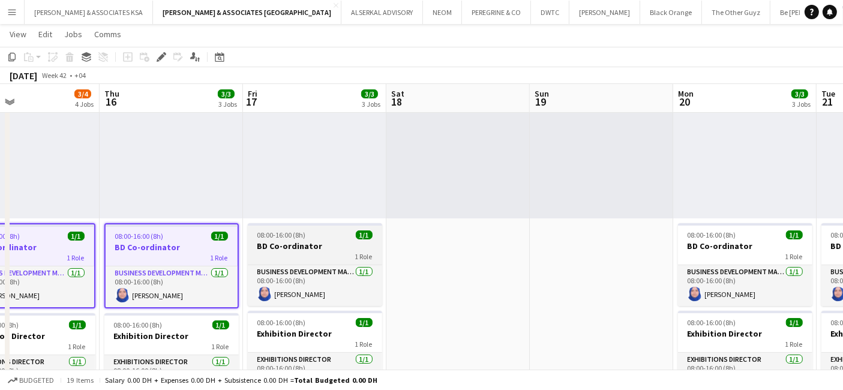
click at [332, 246] on h3 "BD Co-ordinator" at bounding box center [315, 245] width 134 height 11
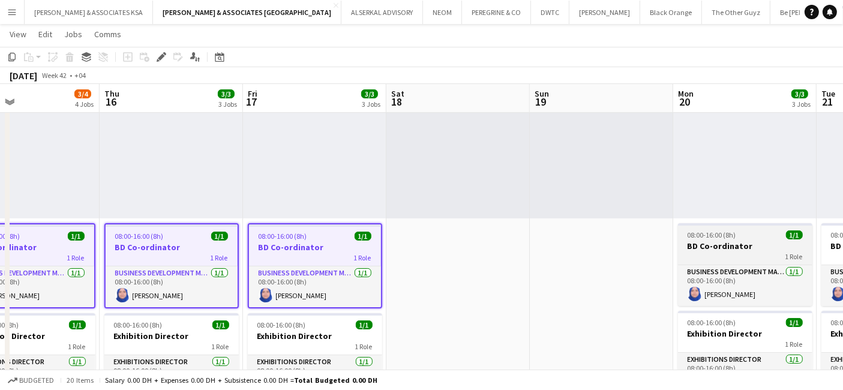
click at [687, 247] on h3 "BD Co-ordinator" at bounding box center [745, 245] width 134 height 11
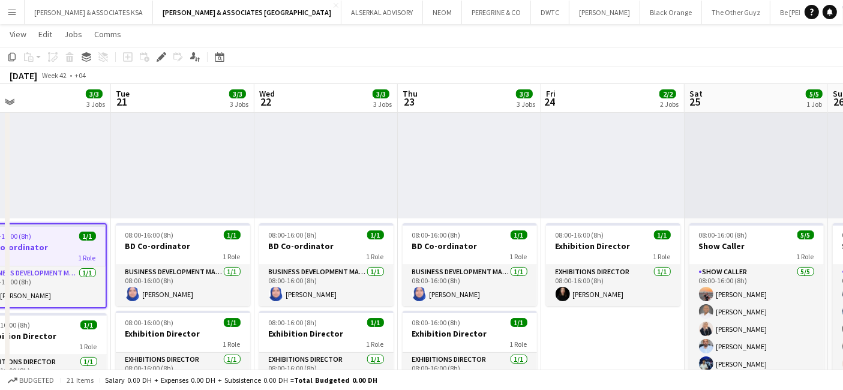
scroll to position [0, 374]
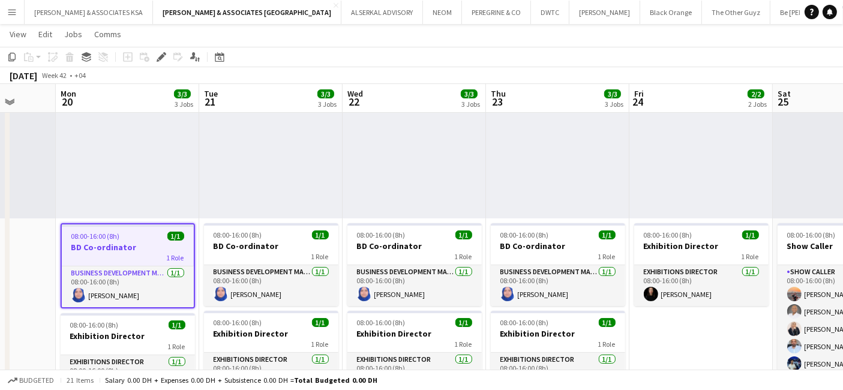
drag, startPoint x: 618, startPoint y: 322, endPoint x: -40, endPoint y: 266, distance: 659.7
drag, startPoint x: 252, startPoint y: 249, endPoint x: 438, endPoint y: 250, distance: 186.5
click at [253, 249] on h3 "BD Co-ordinator" at bounding box center [271, 245] width 134 height 11
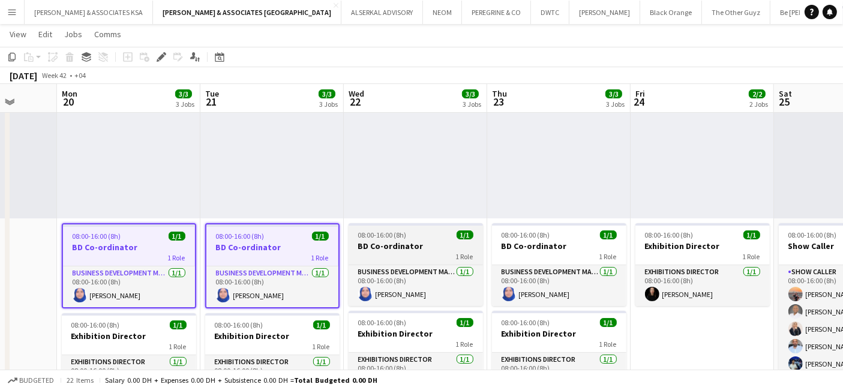
click at [440, 249] on h3 "BD Co-ordinator" at bounding box center [415, 245] width 134 height 11
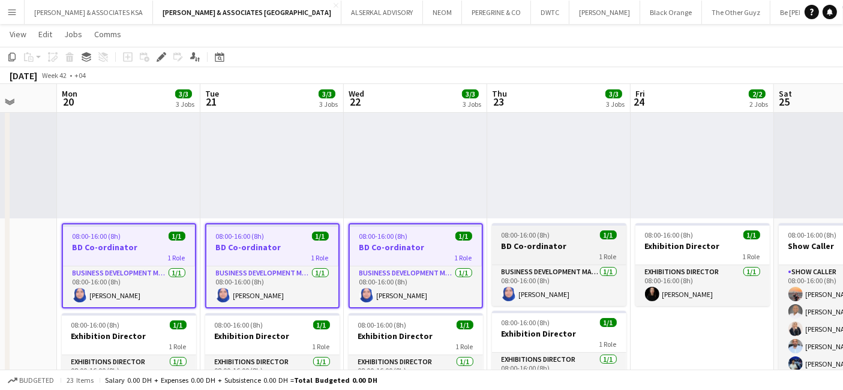
click at [542, 252] on div "1 Role" at bounding box center [559, 256] width 134 height 10
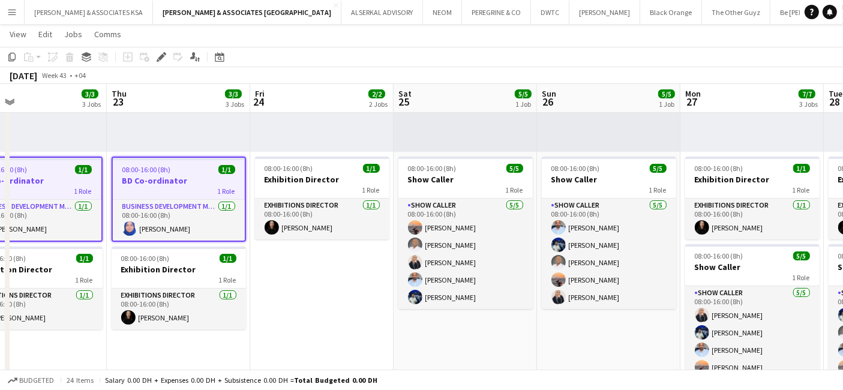
scroll to position [0, 483]
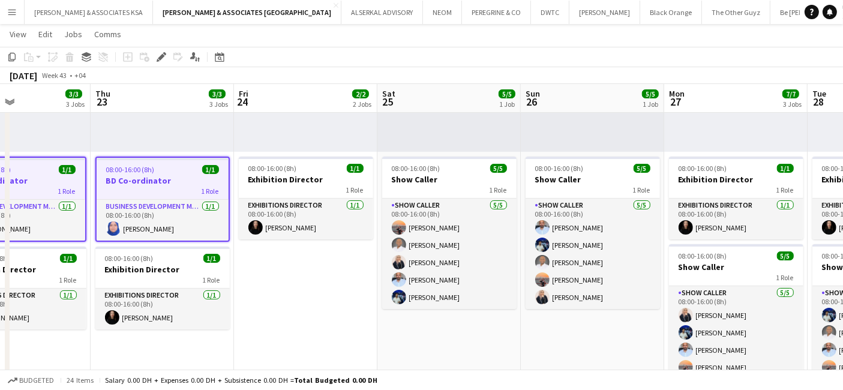
drag, startPoint x: 666, startPoint y: 336, endPoint x: 269, endPoint y: 304, distance: 397.8
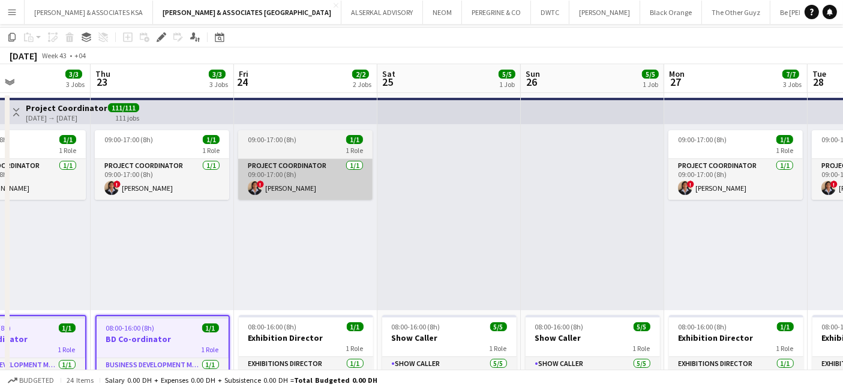
scroll to position [0, 0]
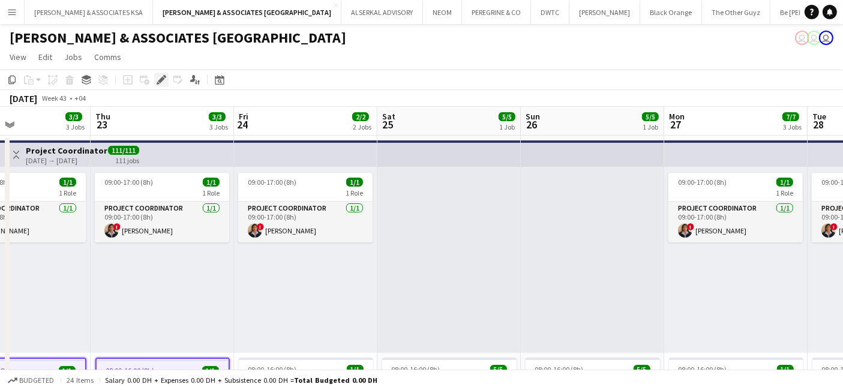
click at [157, 83] on icon "Edit" at bounding box center [162, 80] width 10 height 10
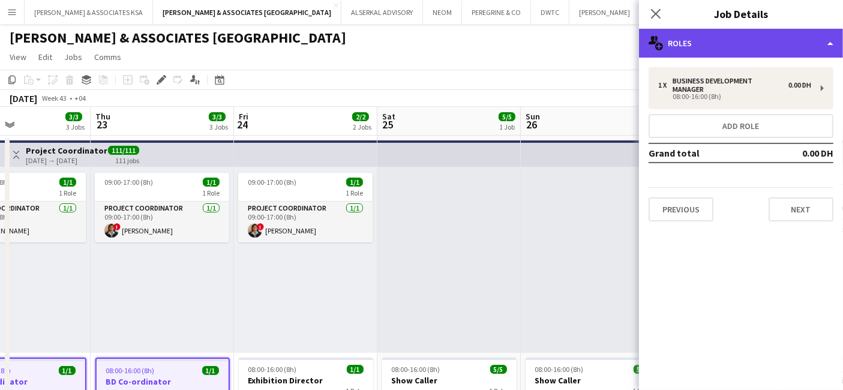
click at [782, 49] on div "multiple-users-add Roles" at bounding box center [741, 43] width 204 height 29
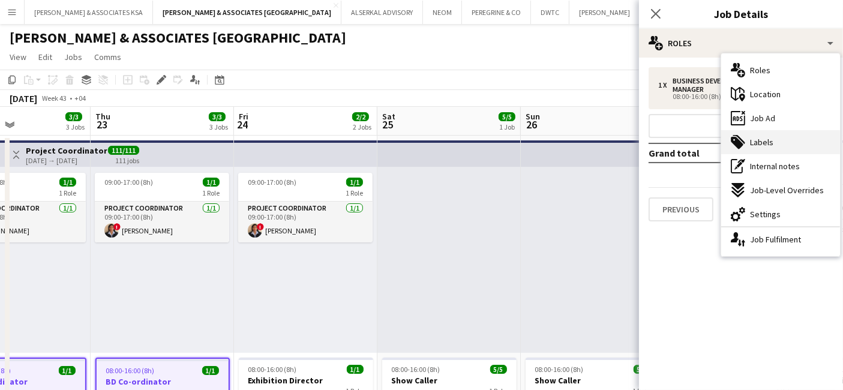
click at [752, 145] on span "Labels" at bounding box center [761, 142] width 23 height 11
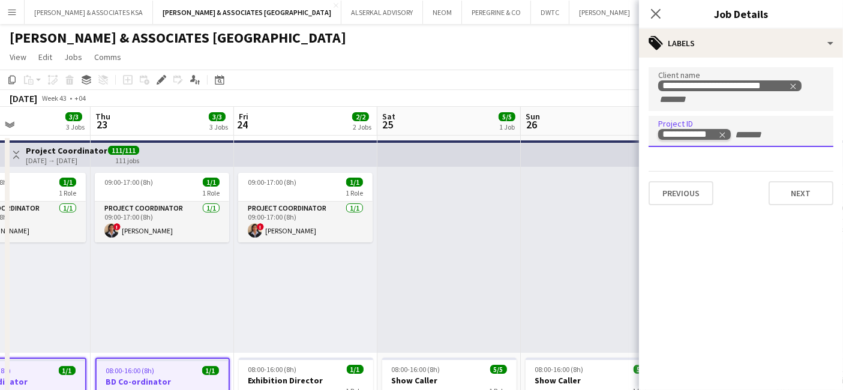
click at [720, 134] on icon "Remove tag" at bounding box center [722, 135] width 8 height 8
click at [703, 133] on input "Type to search project ID labels..." at bounding box center [741, 135] width 166 height 11
paste input "**********"
type input "**********"
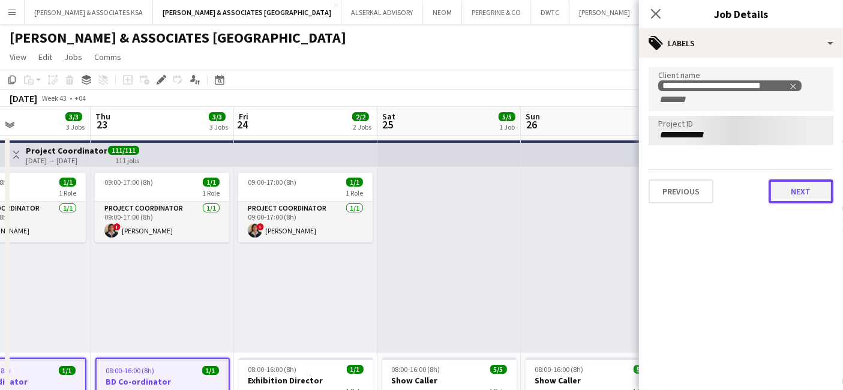
click at [803, 189] on button "Next" at bounding box center [800, 191] width 65 height 24
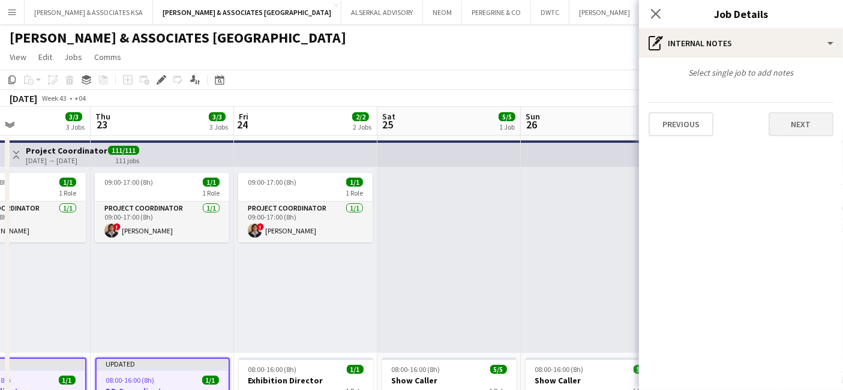
drag, startPoint x: 802, startPoint y: 110, endPoint x: 800, endPoint y: 121, distance: 11.6
click at [802, 110] on div "Previous Next" at bounding box center [740, 119] width 185 height 34
click at [800, 122] on button "Next" at bounding box center [800, 124] width 65 height 24
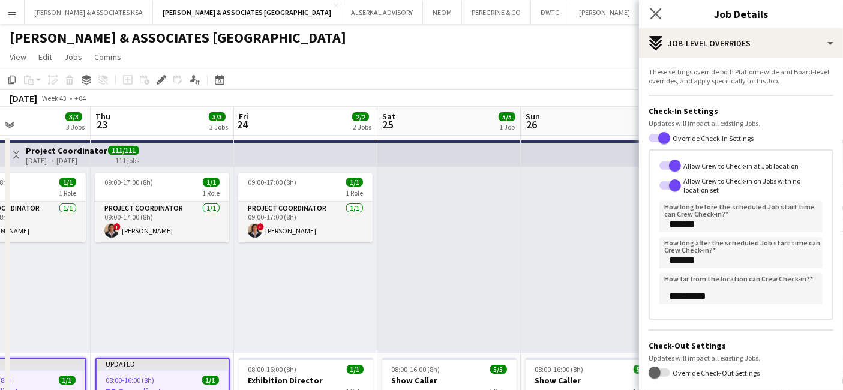
click at [649, 11] on app-icon "Close pop-in" at bounding box center [655, 13] width 17 height 17
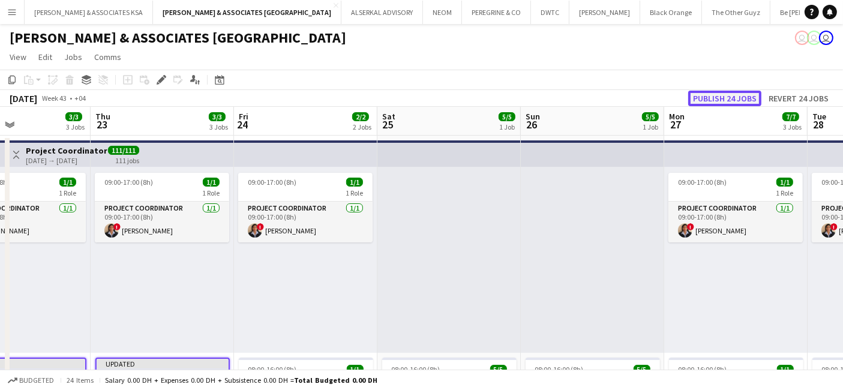
click at [720, 92] on button "Publish 24 jobs" at bounding box center [724, 99] width 73 height 16
